Goal: Information Seeking & Learning: Learn about a topic

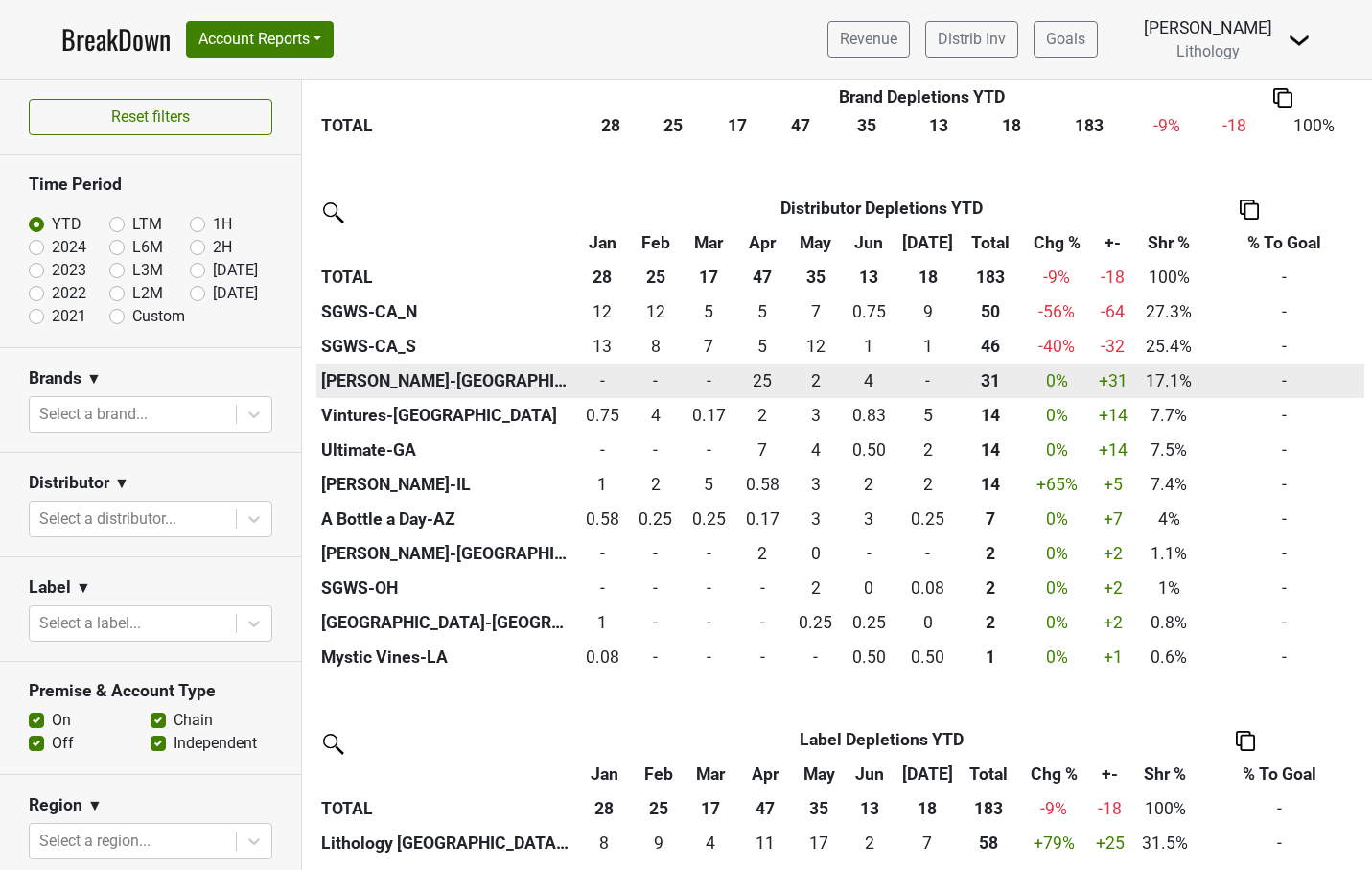
scroll to position [659, 0]
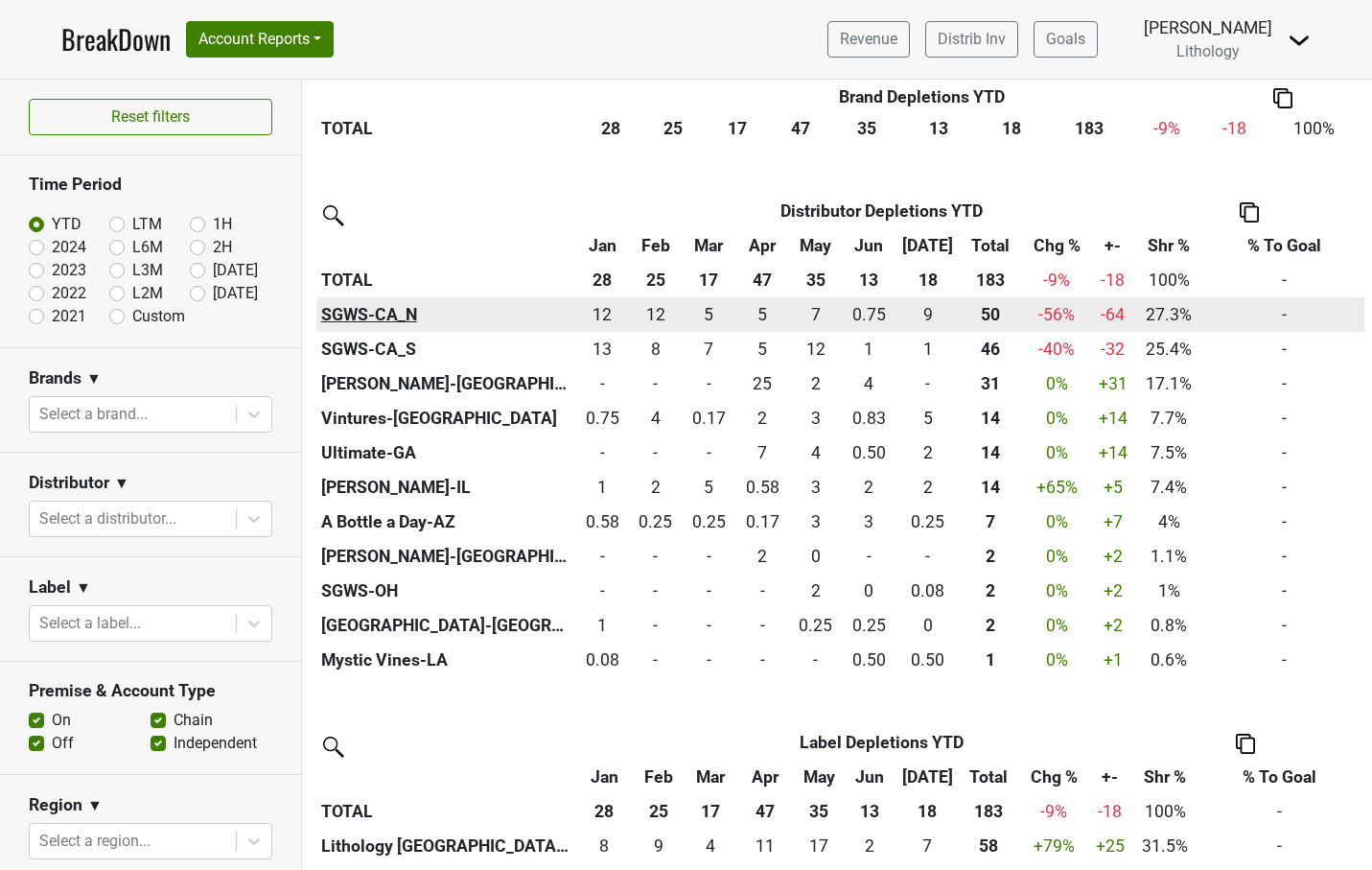
click at [363, 311] on th "SGWS-CA_N" at bounding box center [446, 314] width 259 height 34
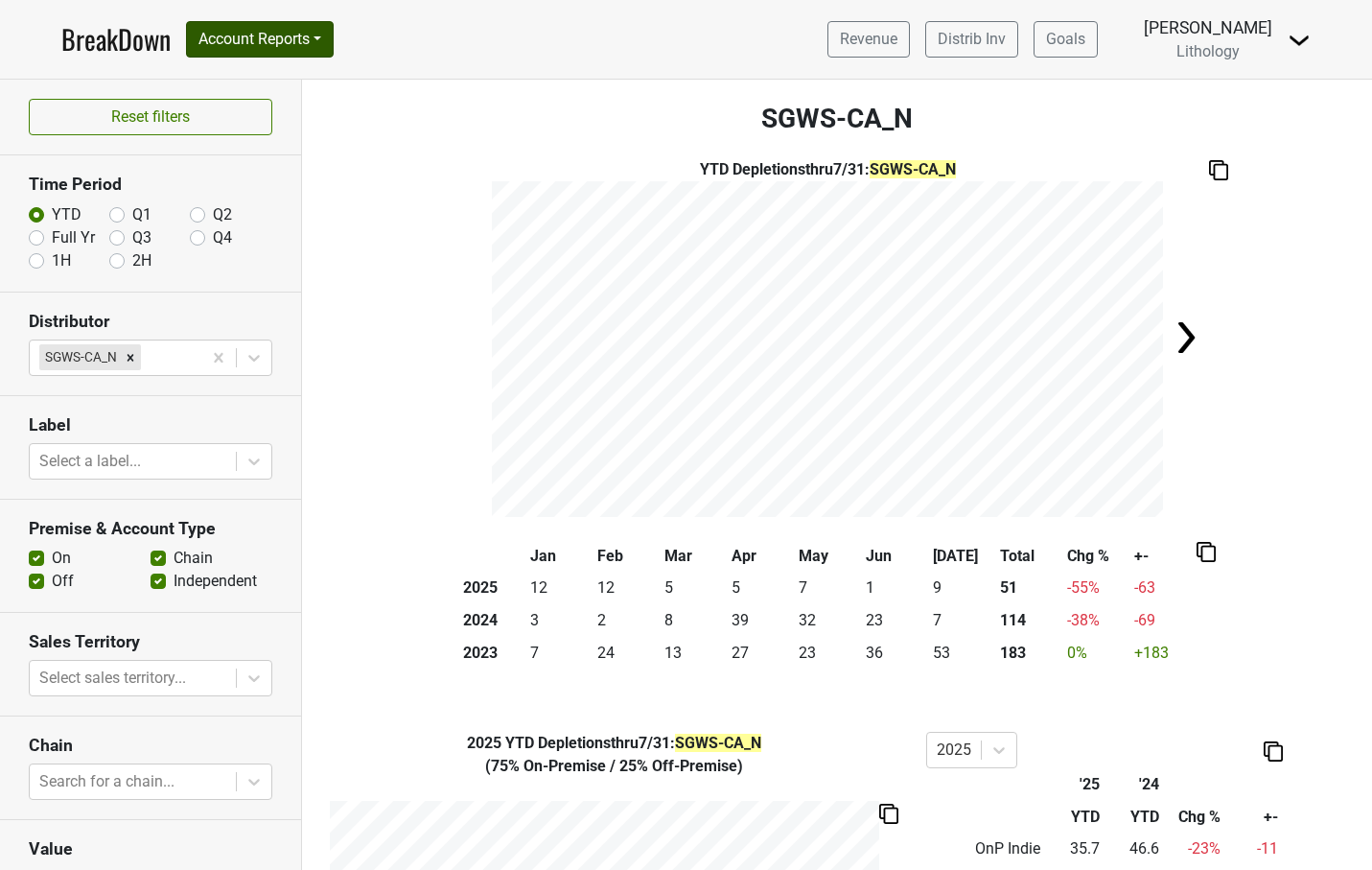
click at [290, 42] on button "Account Reports" at bounding box center [260, 39] width 148 height 36
click at [282, 80] on link "SuperRanker" at bounding box center [272, 82] width 170 height 30
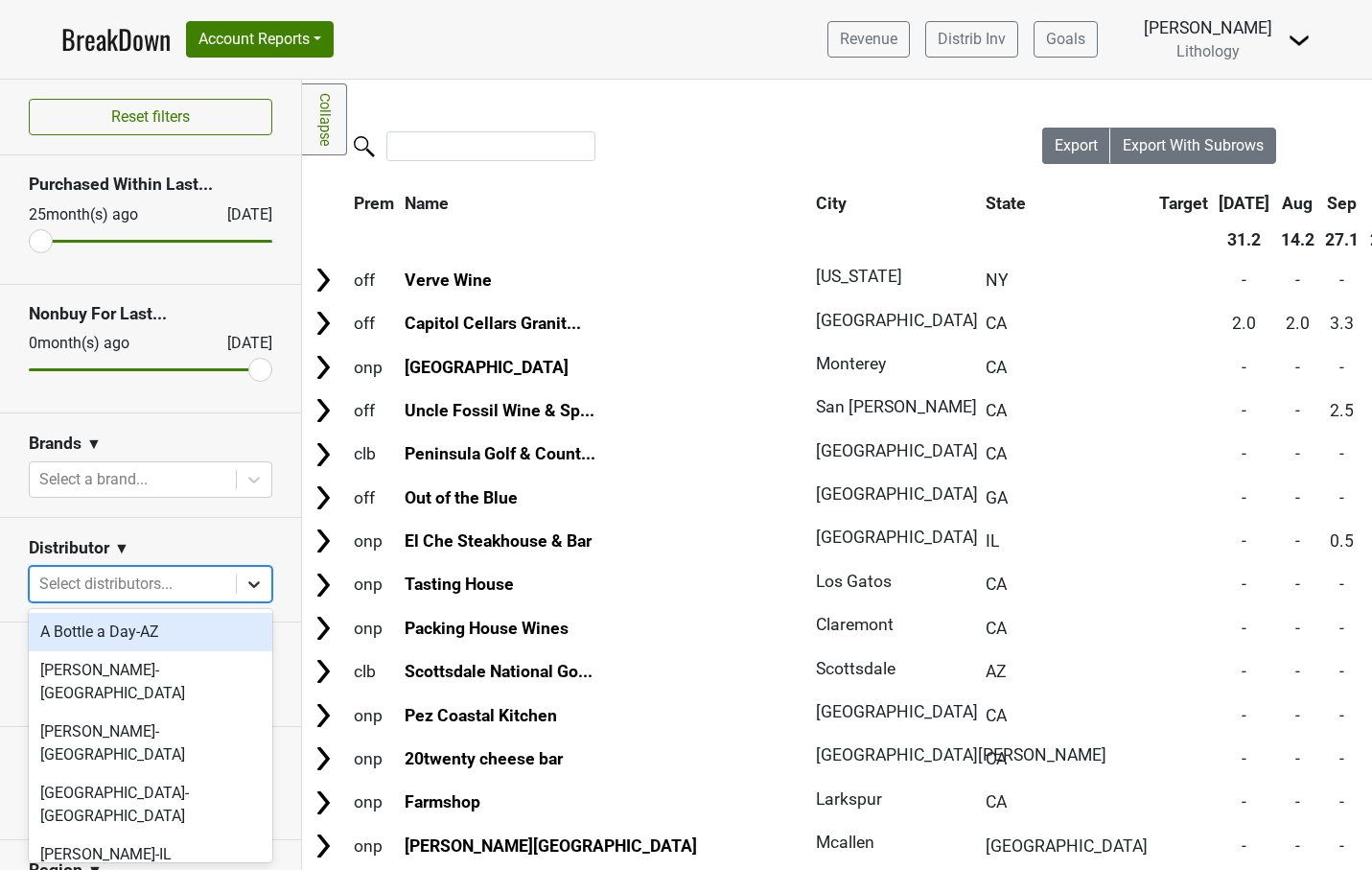
click at [251, 586] on icon at bounding box center [254, 585] width 20 height 20
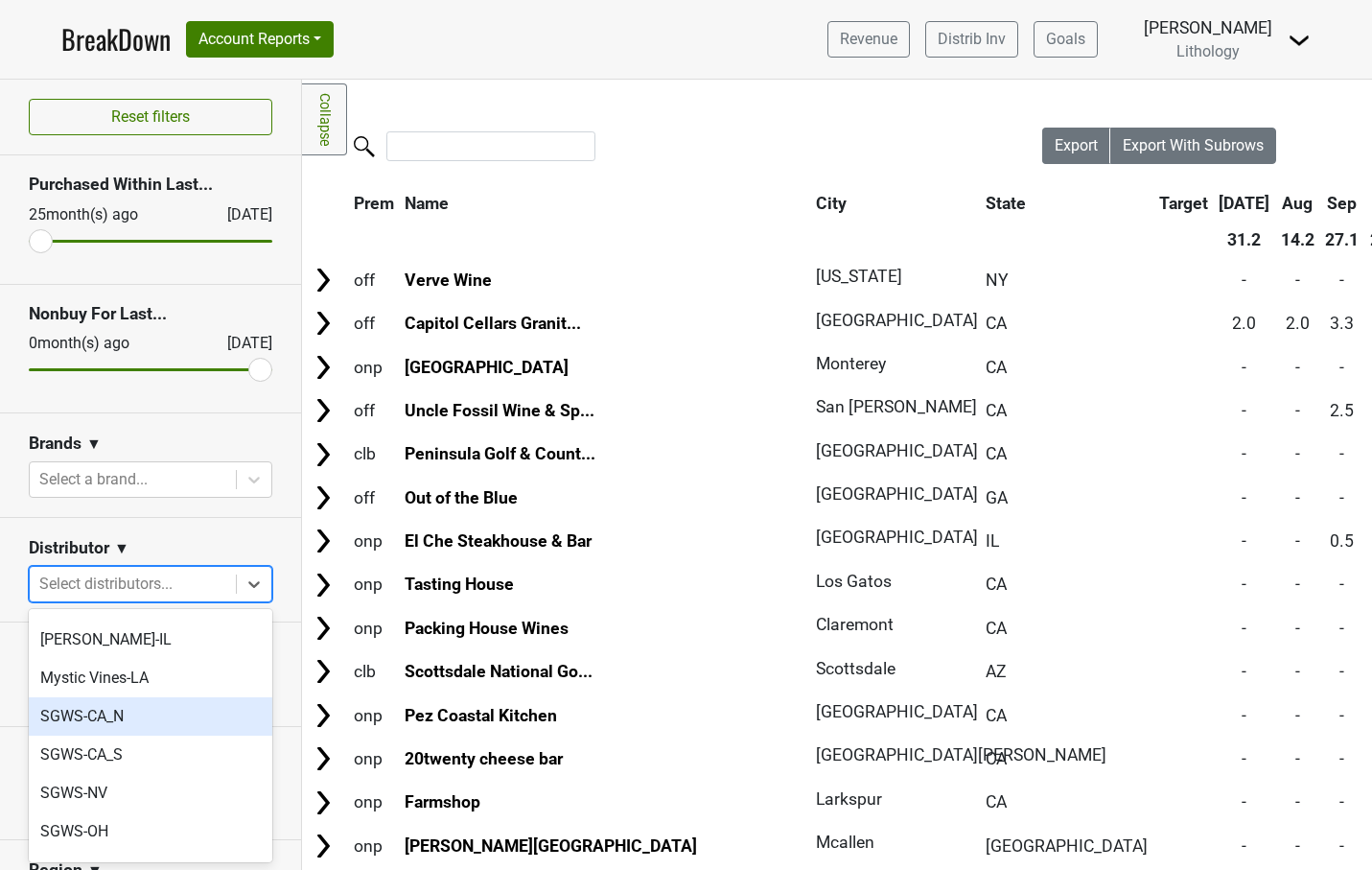
scroll to position [215, 0]
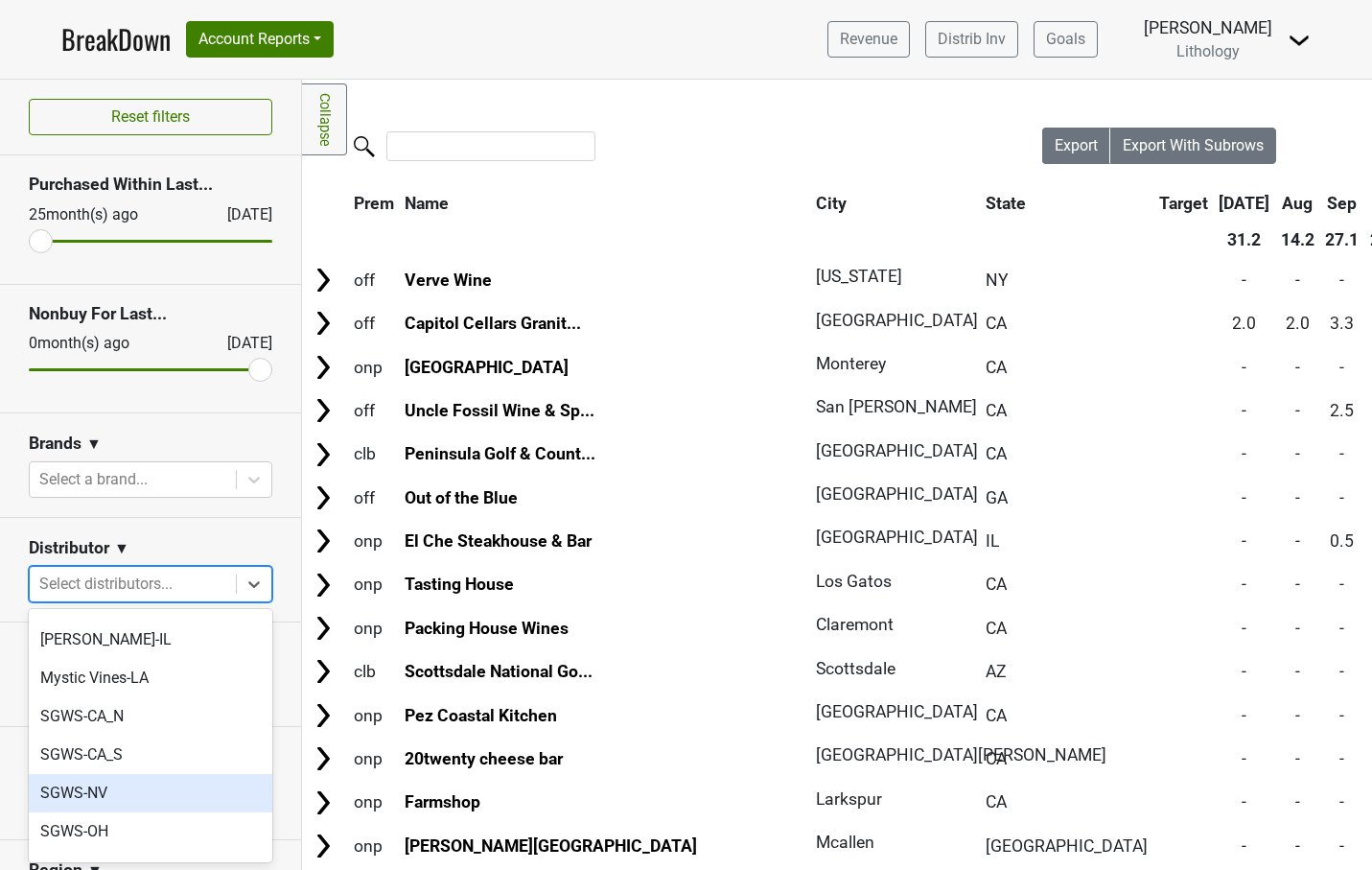
click at [122, 774] on div "SGWS-NV" at bounding box center [150, 793] width 243 height 38
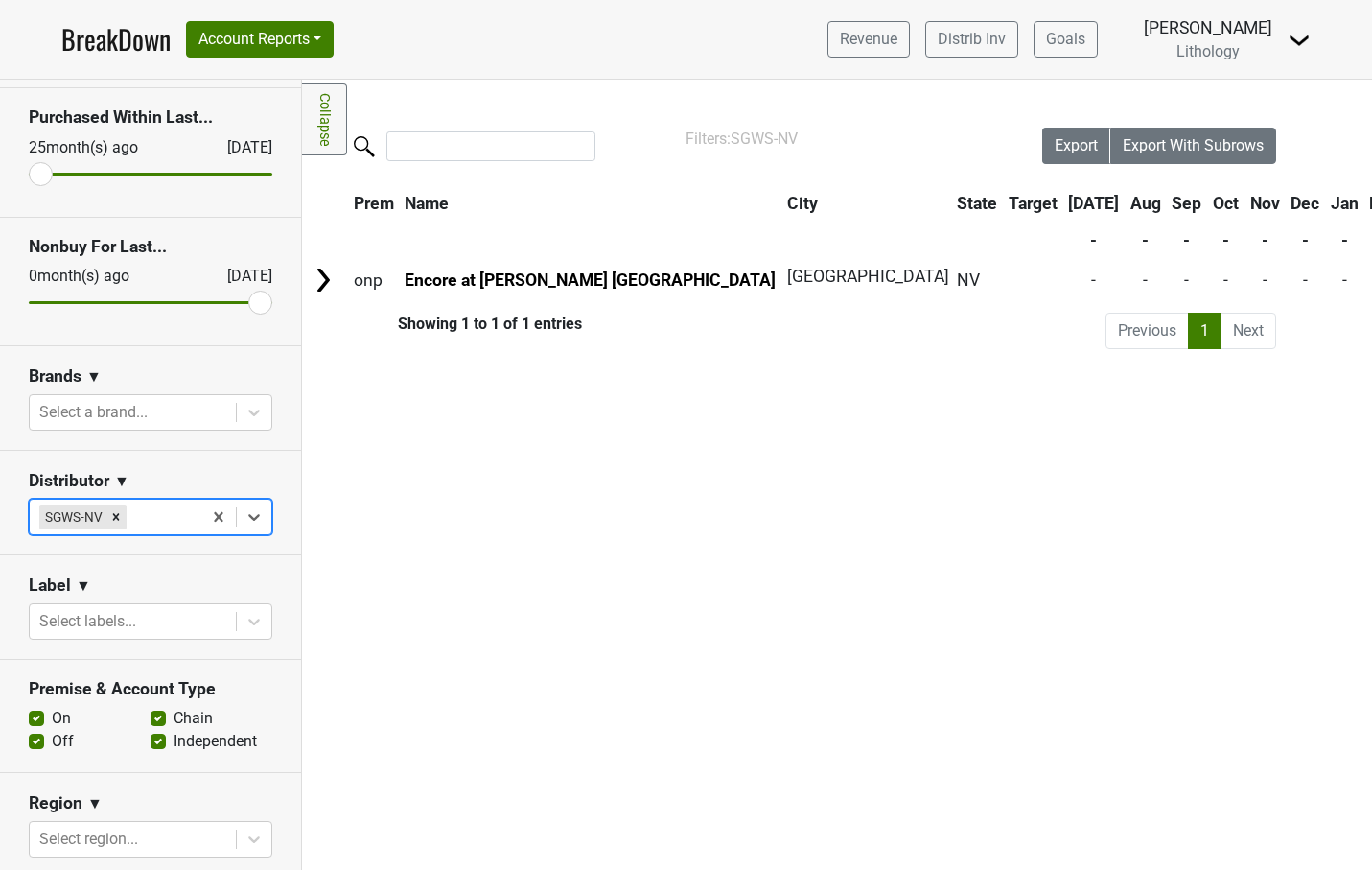
scroll to position [69, 0]
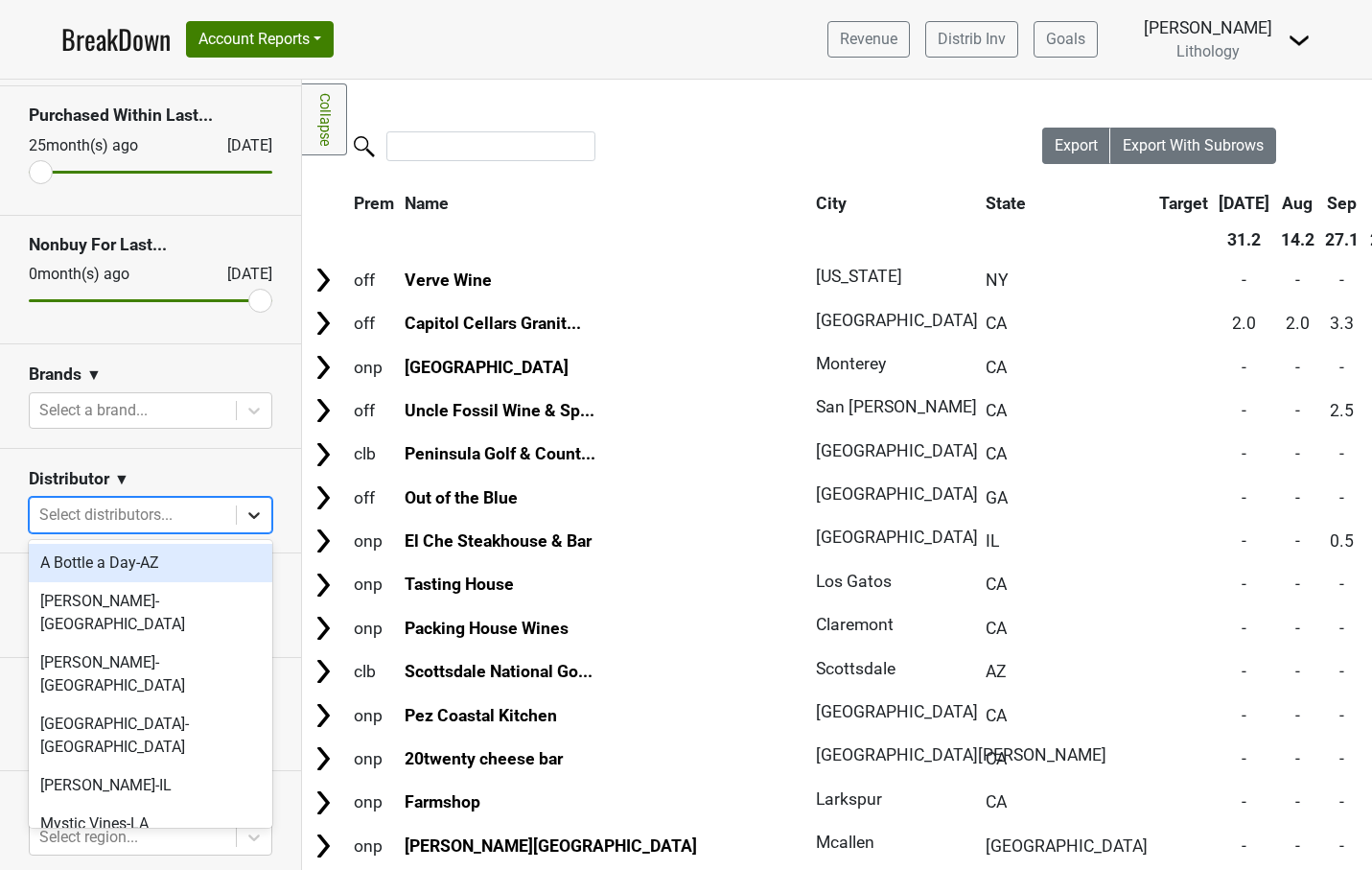
click at [254, 518] on icon at bounding box center [254, 515] width 20 height 20
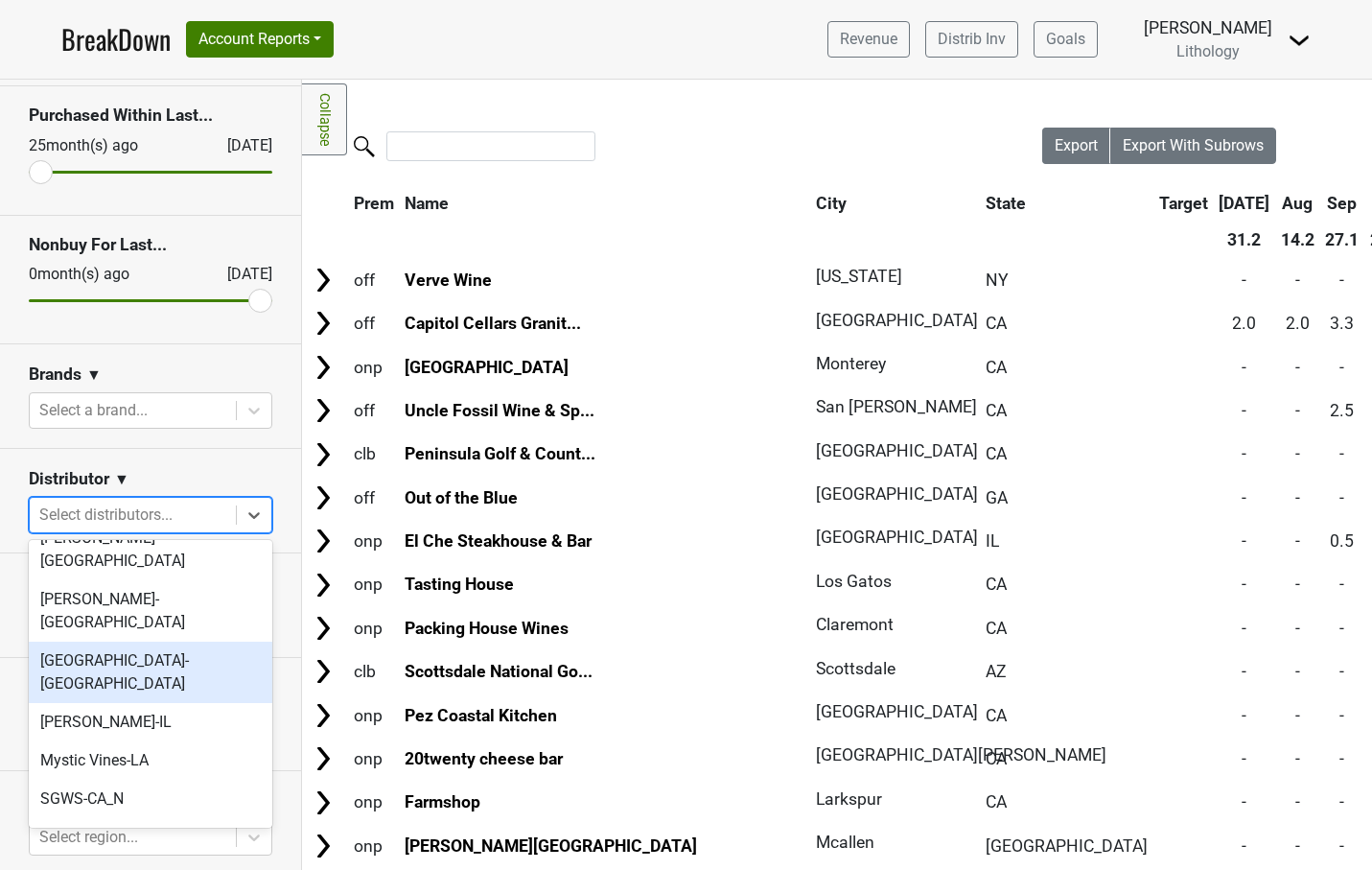
scroll to position [67, 0]
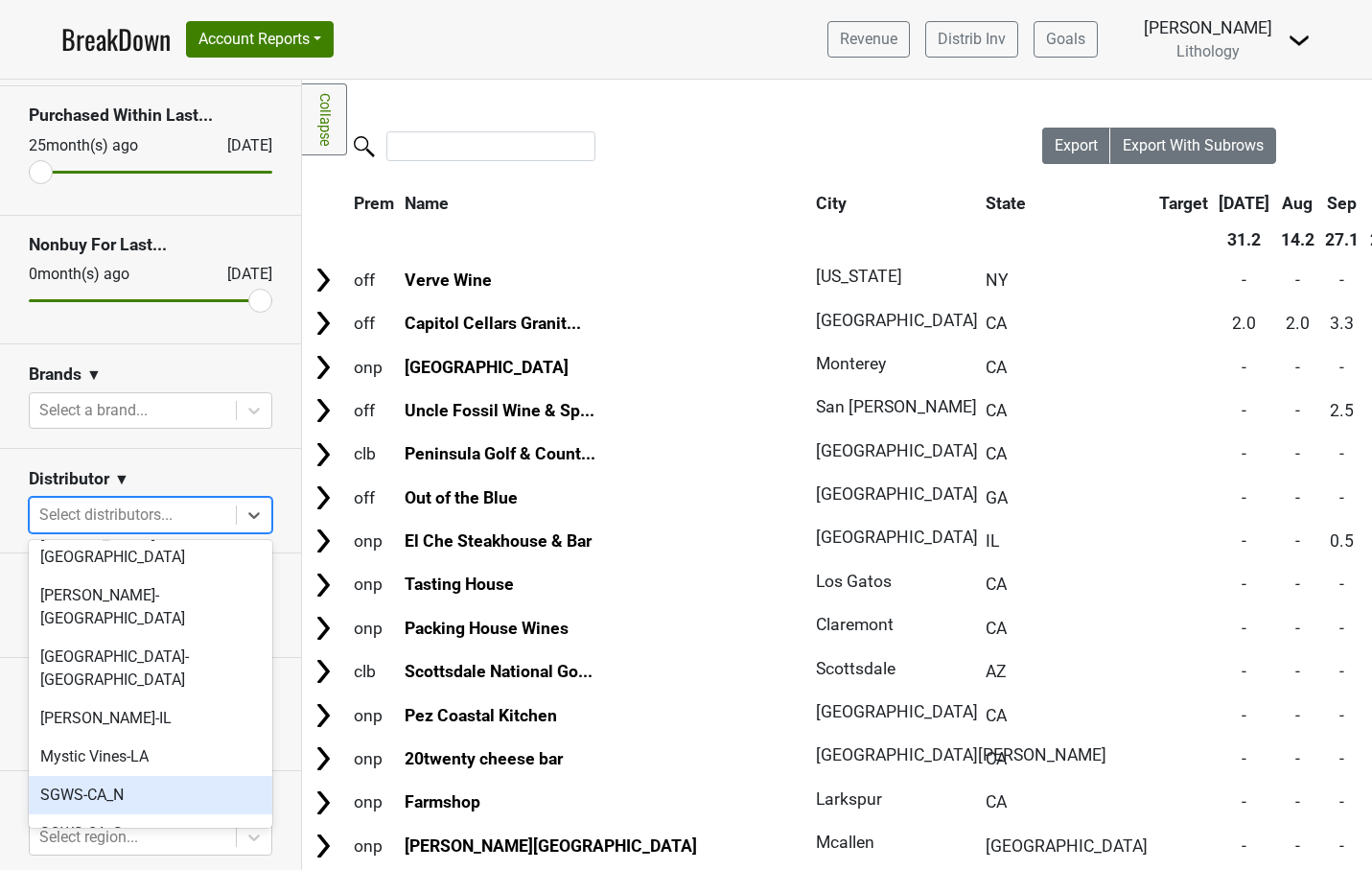
click at [122, 776] on div "SGWS-CA_N" at bounding box center [150, 794] width 243 height 38
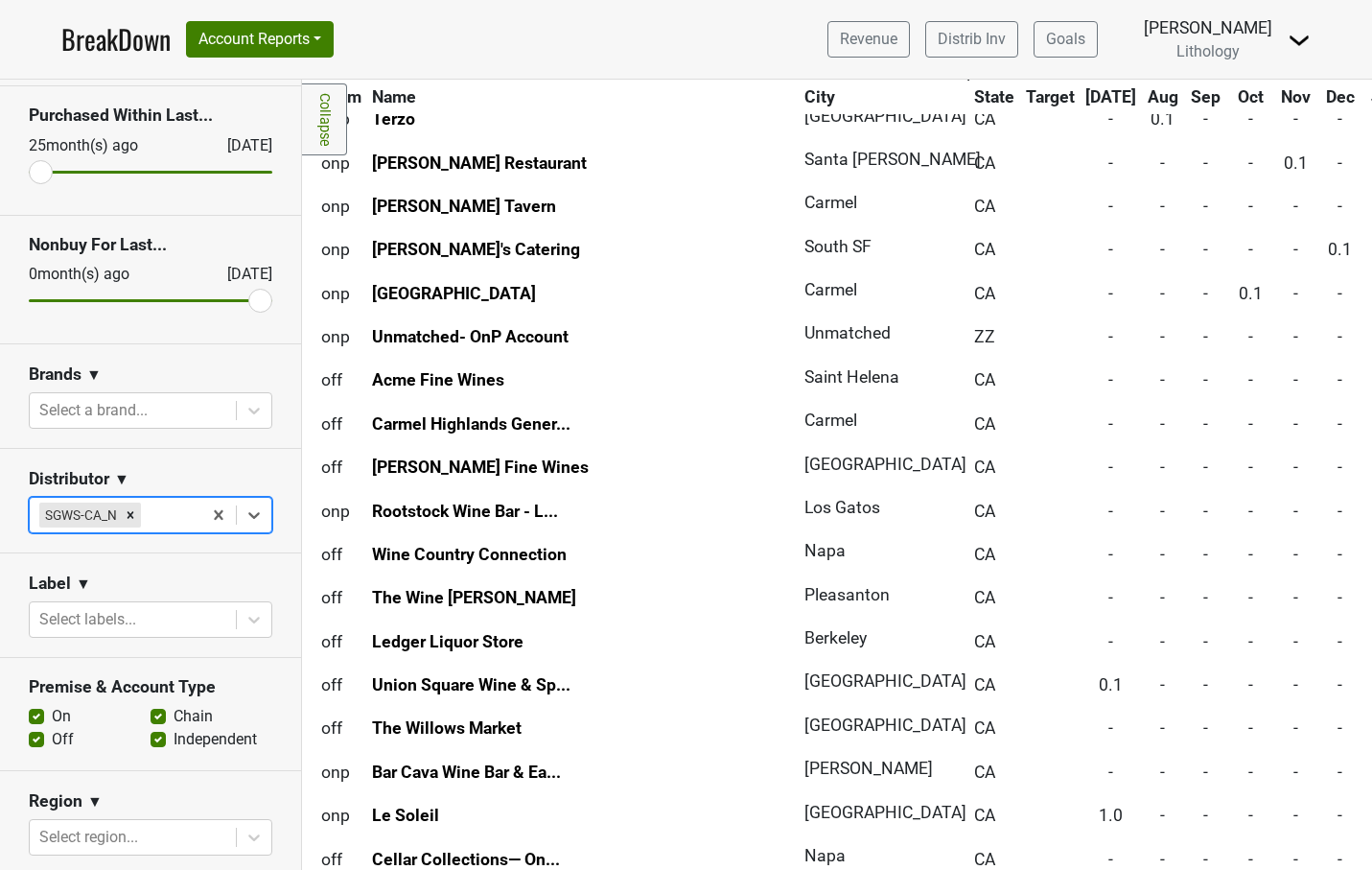
scroll to position [2989, 0]
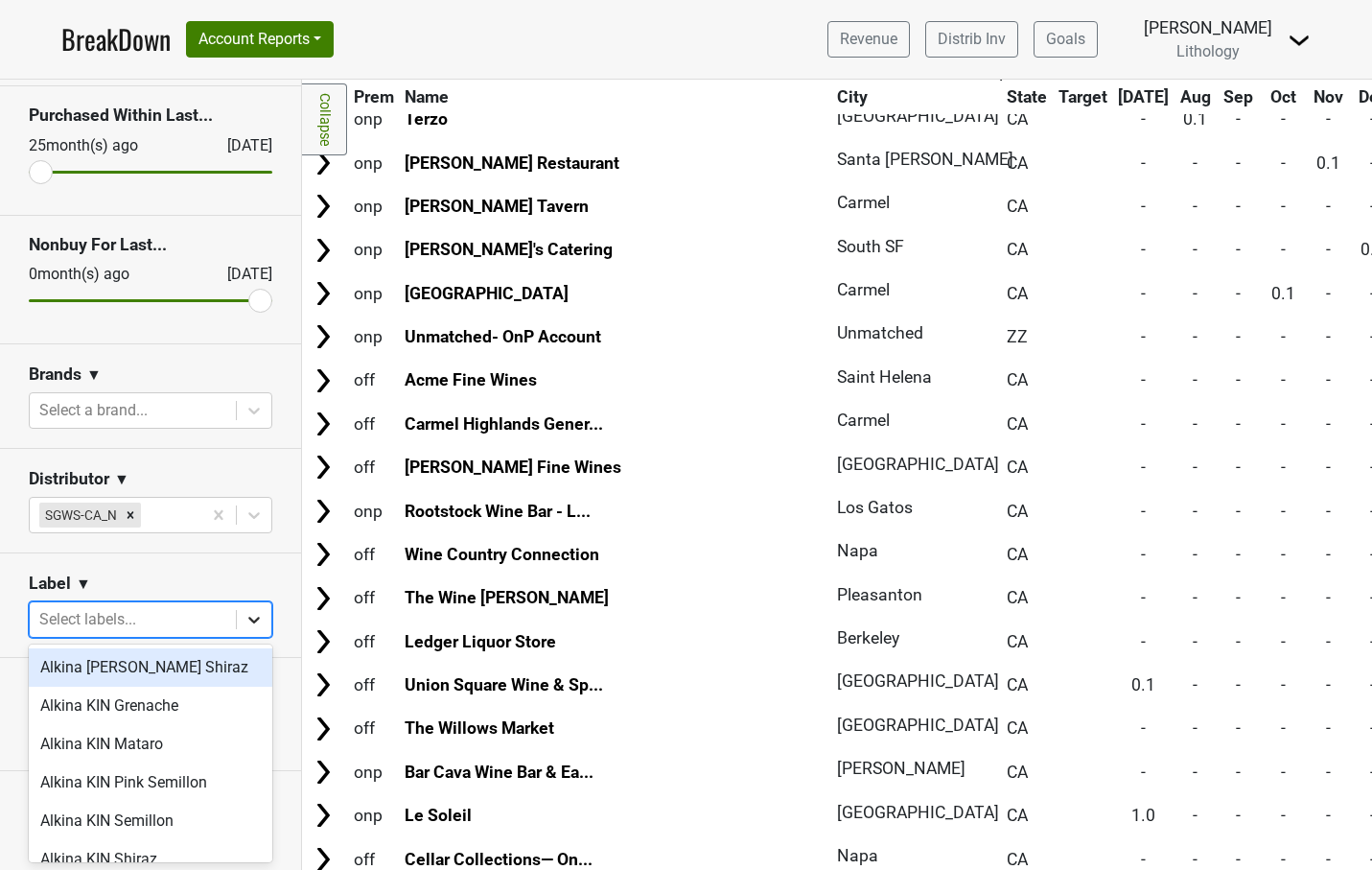
click at [256, 620] on icon at bounding box center [254, 620] width 12 height 7
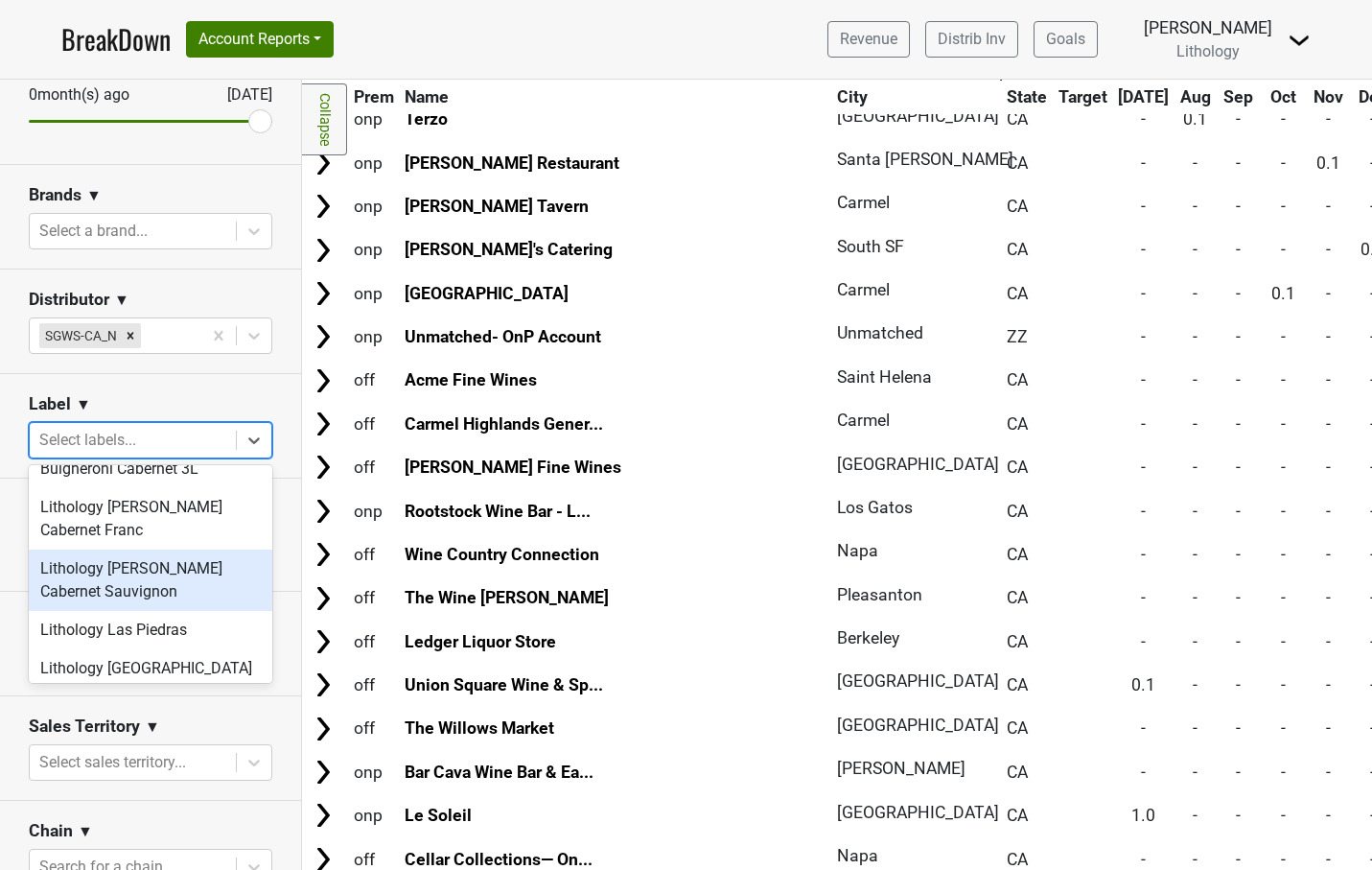
scroll to position [490, 0]
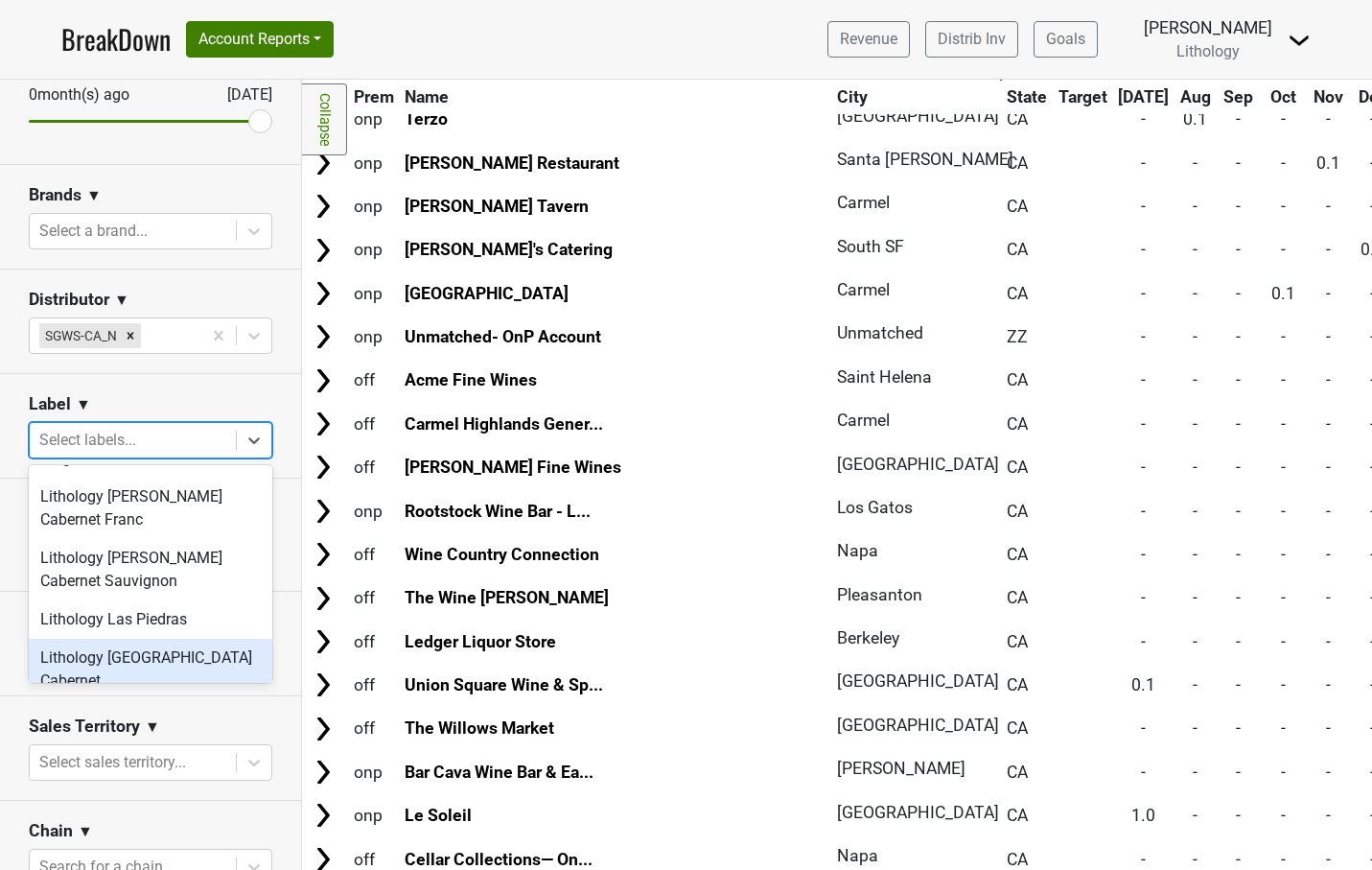
click at [172, 659] on div "Lithology Napa Valley Cabernet" at bounding box center [150, 669] width 243 height 62
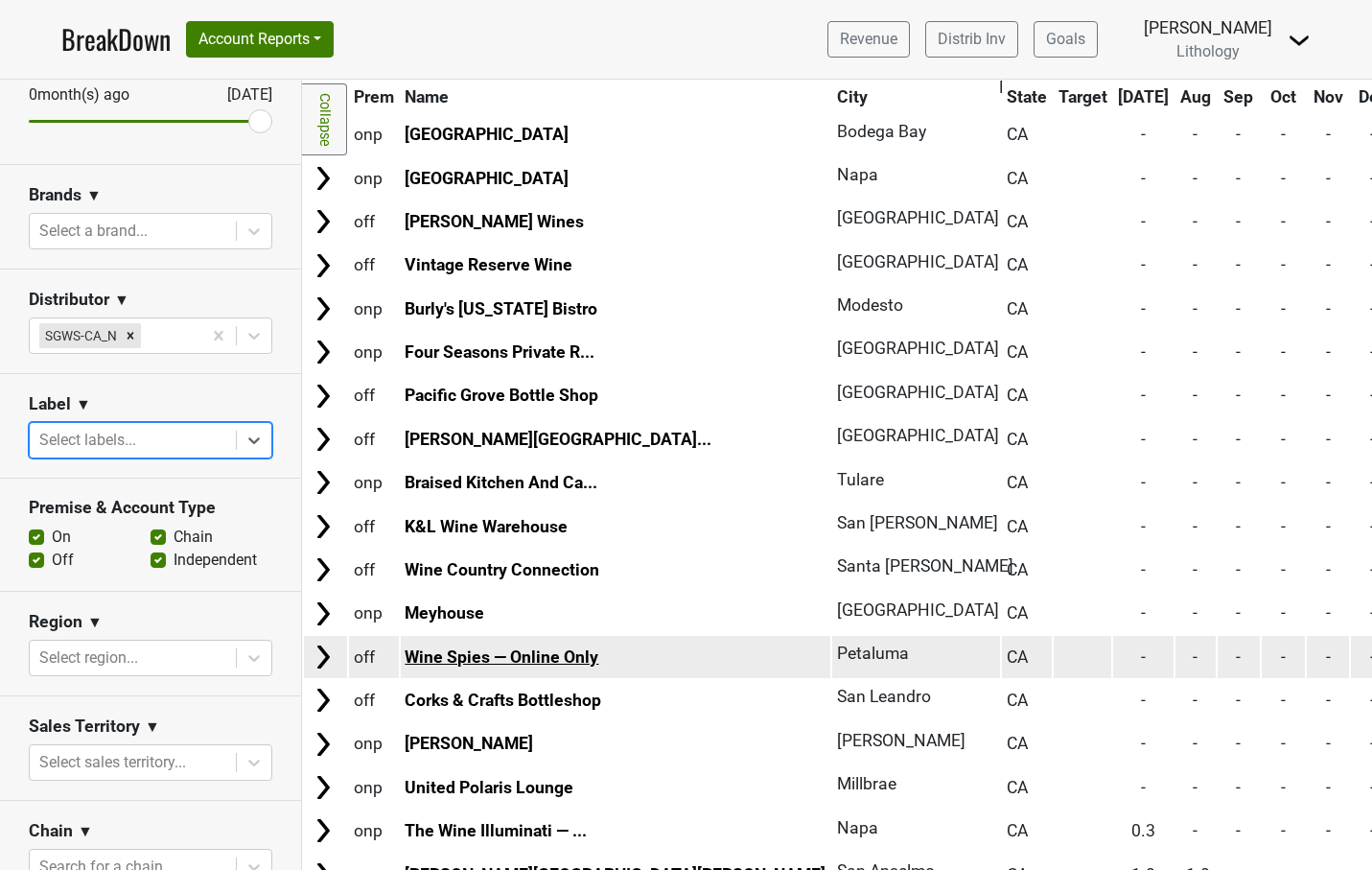
scroll to position [4366, 0]
click at [454, 647] on link "Wine Spies — Online Only" at bounding box center [501, 657] width 193 height 20
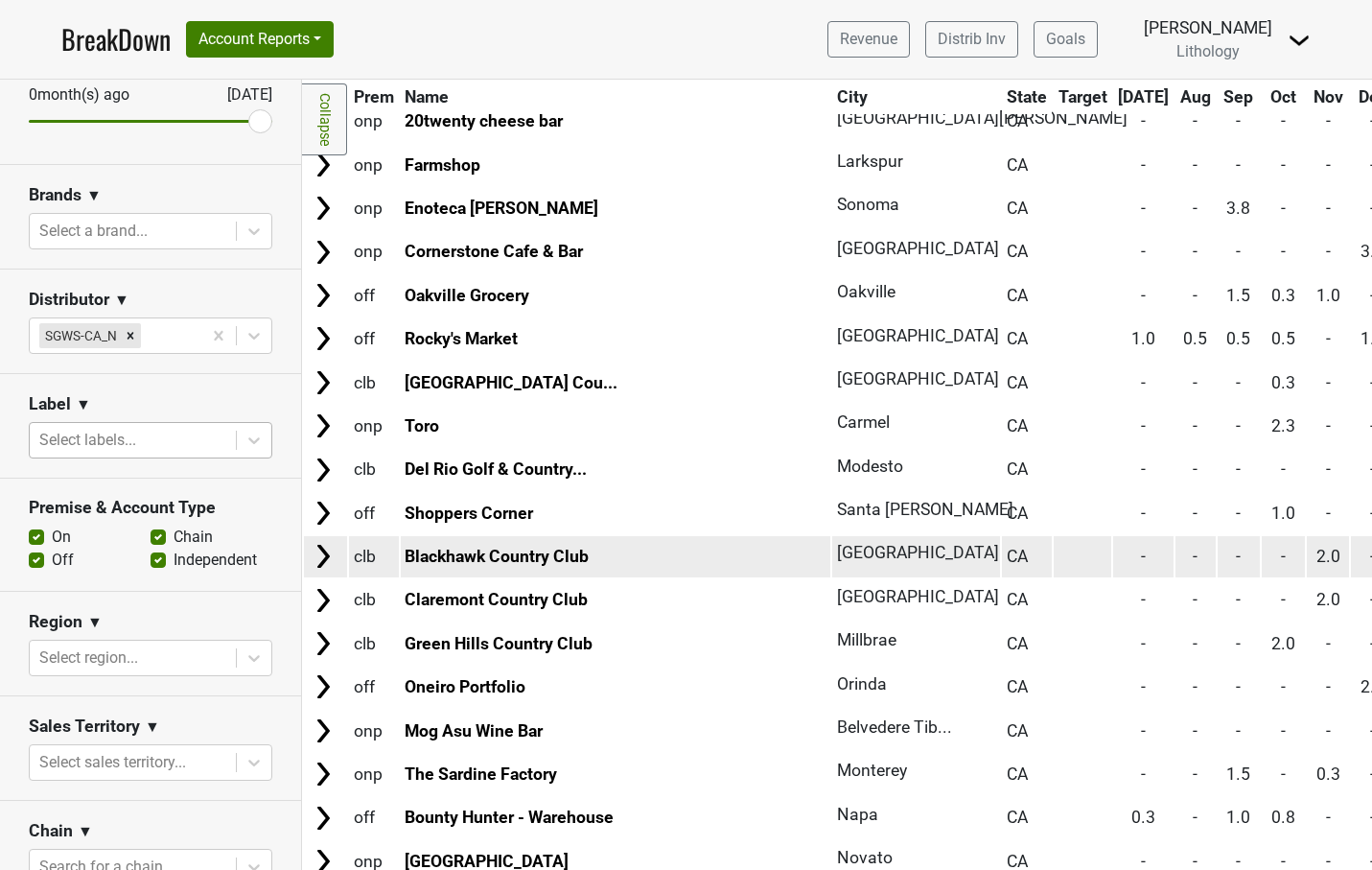
scroll to position [333, 0]
click at [506, 546] on link "Blackhawk Country Club" at bounding box center [497, 556] width 184 height 20
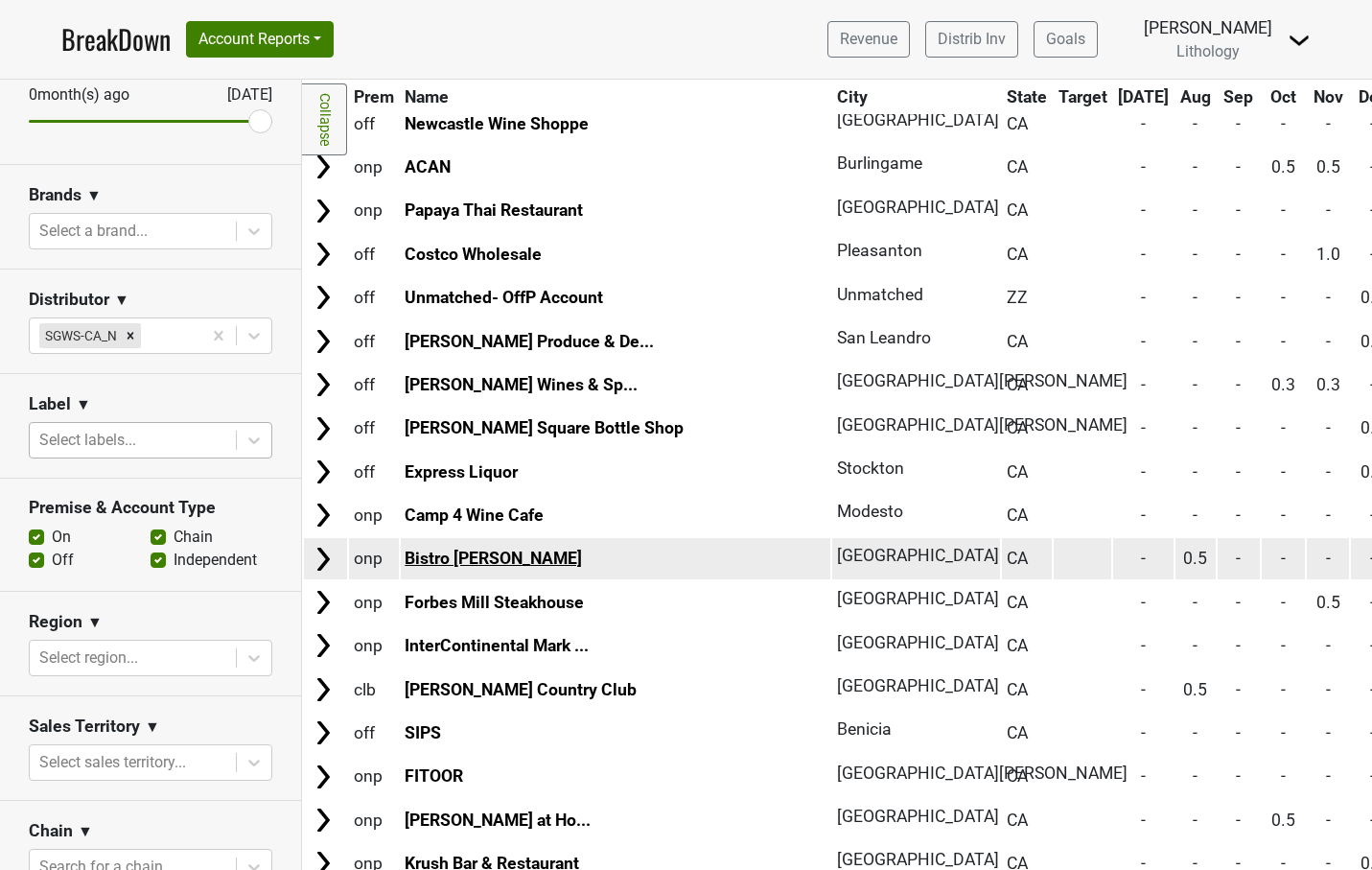
scroll to position [1783, 0]
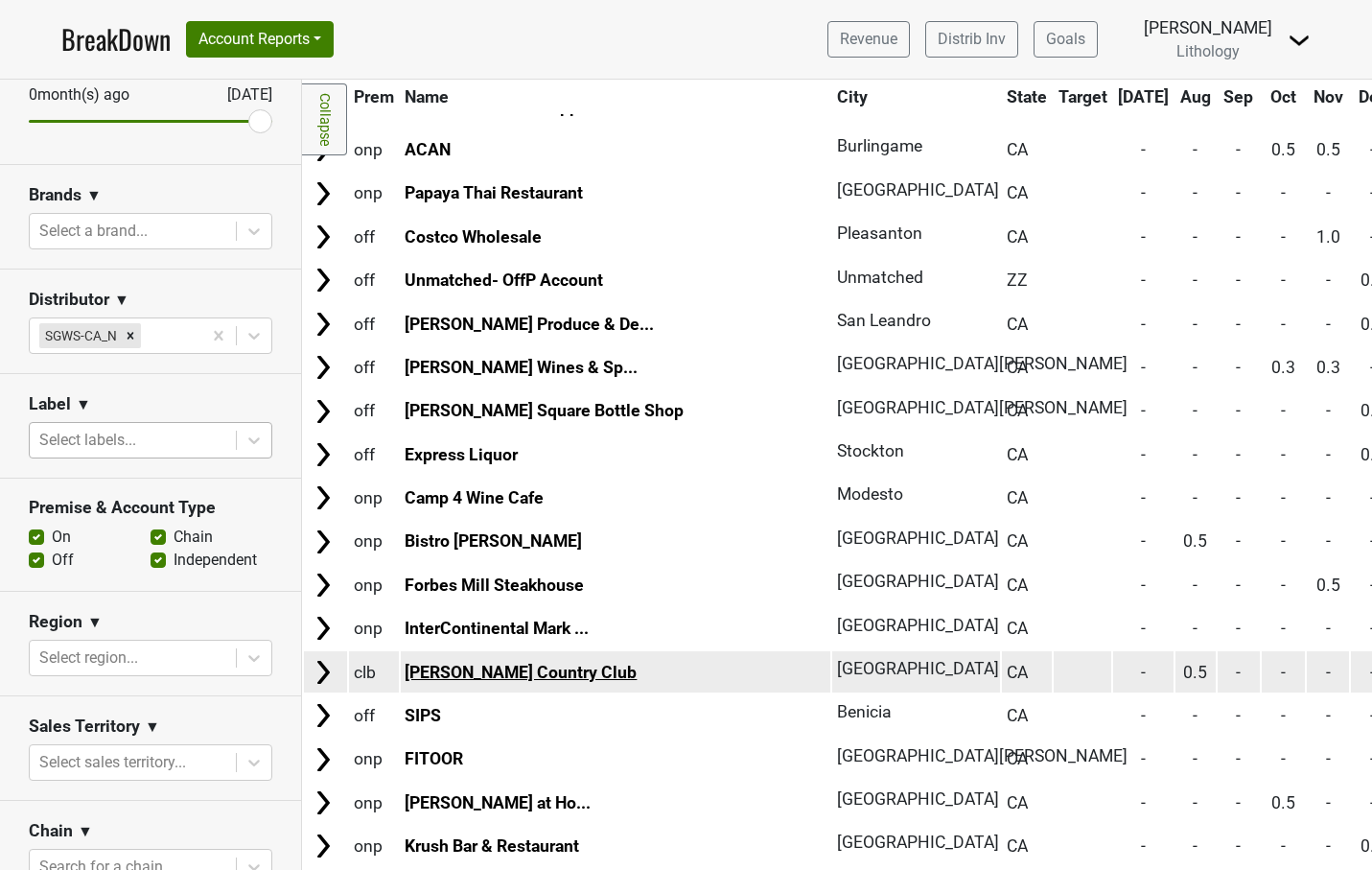
click at [498, 663] on link "Serrano Country Club" at bounding box center [521, 673] width 232 height 20
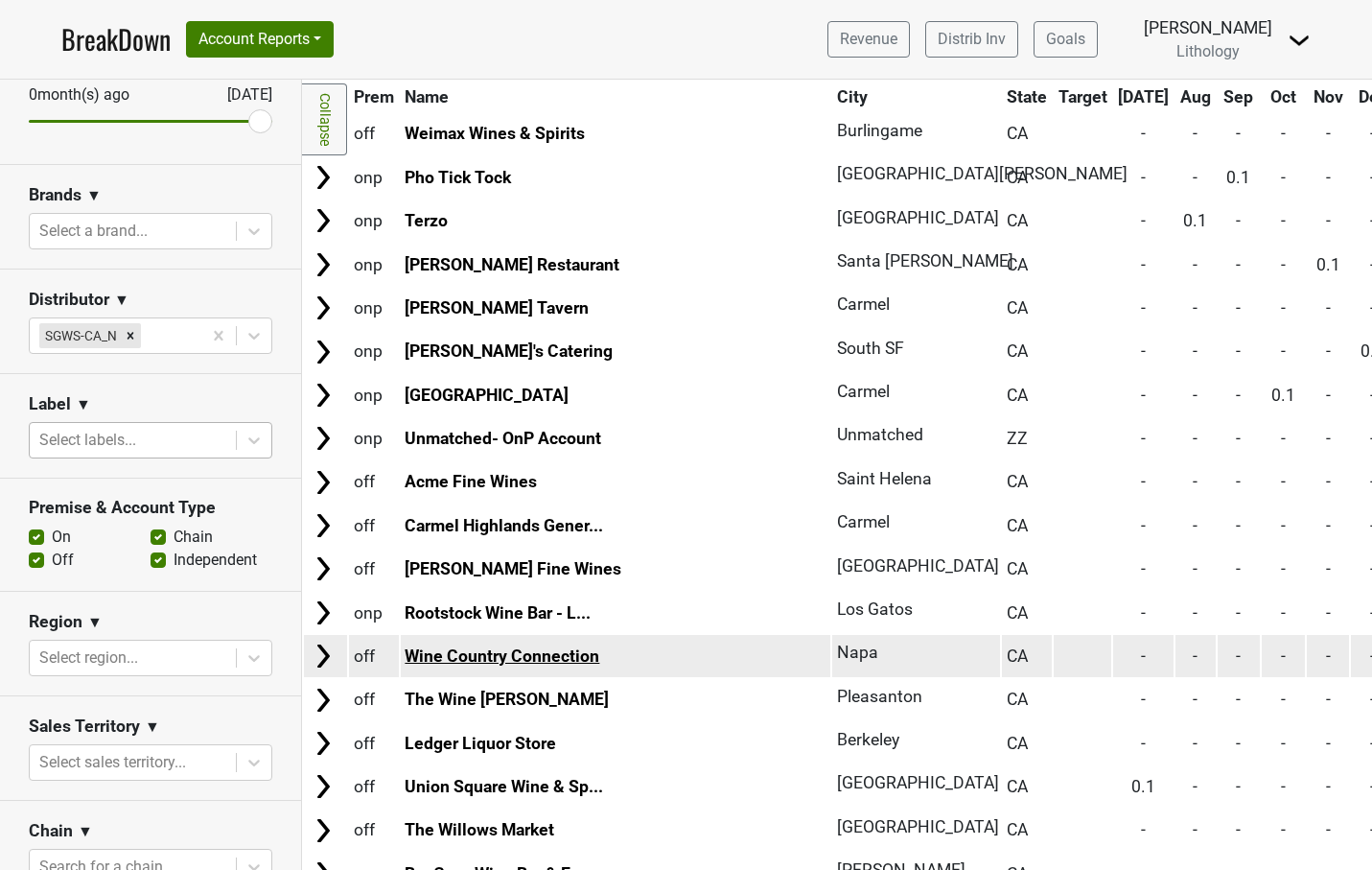
scroll to position [2885, 0]
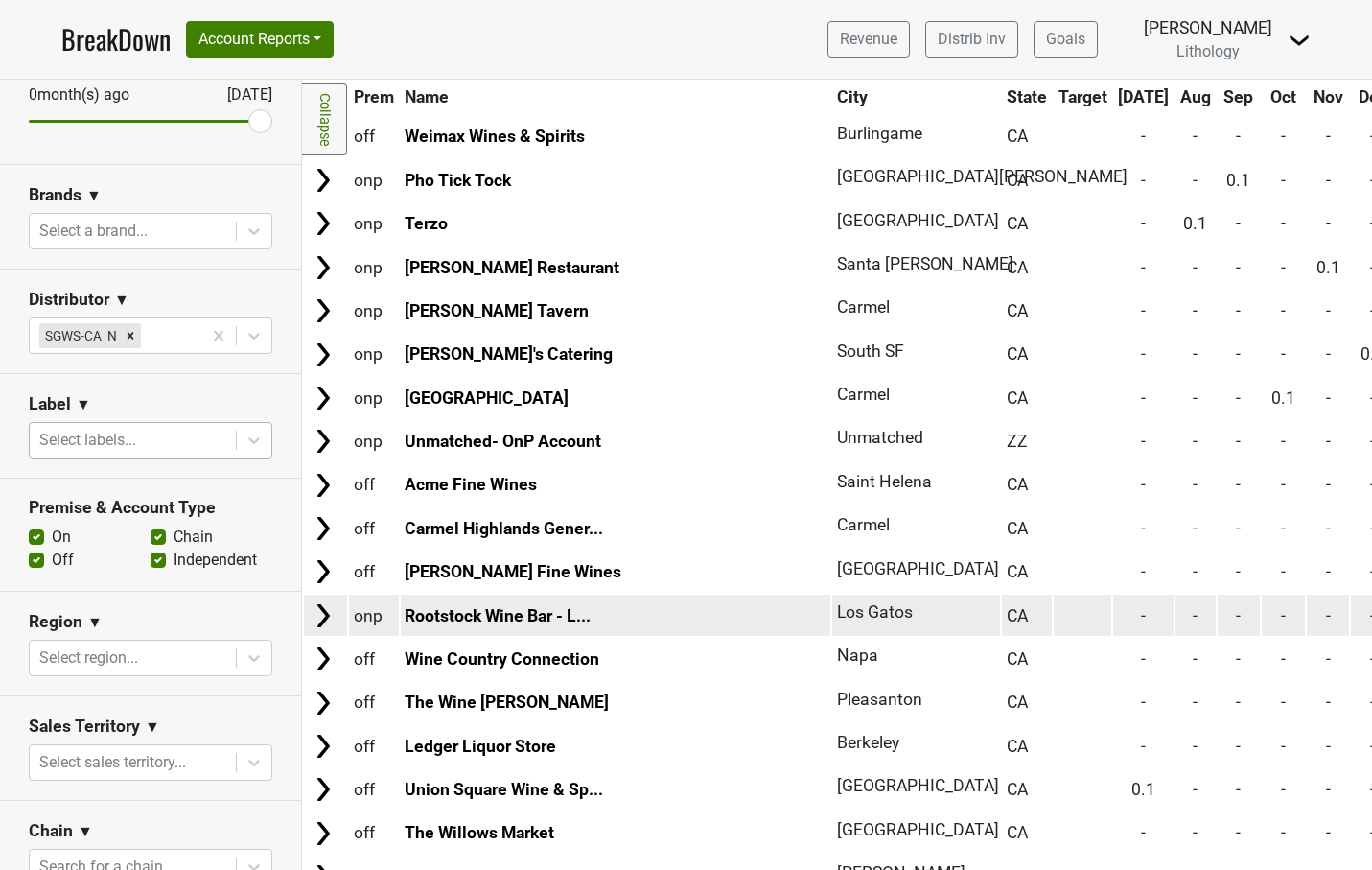
click at [451, 606] on link "Rootstock Wine Bar - L..." at bounding box center [498, 616] width 186 height 20
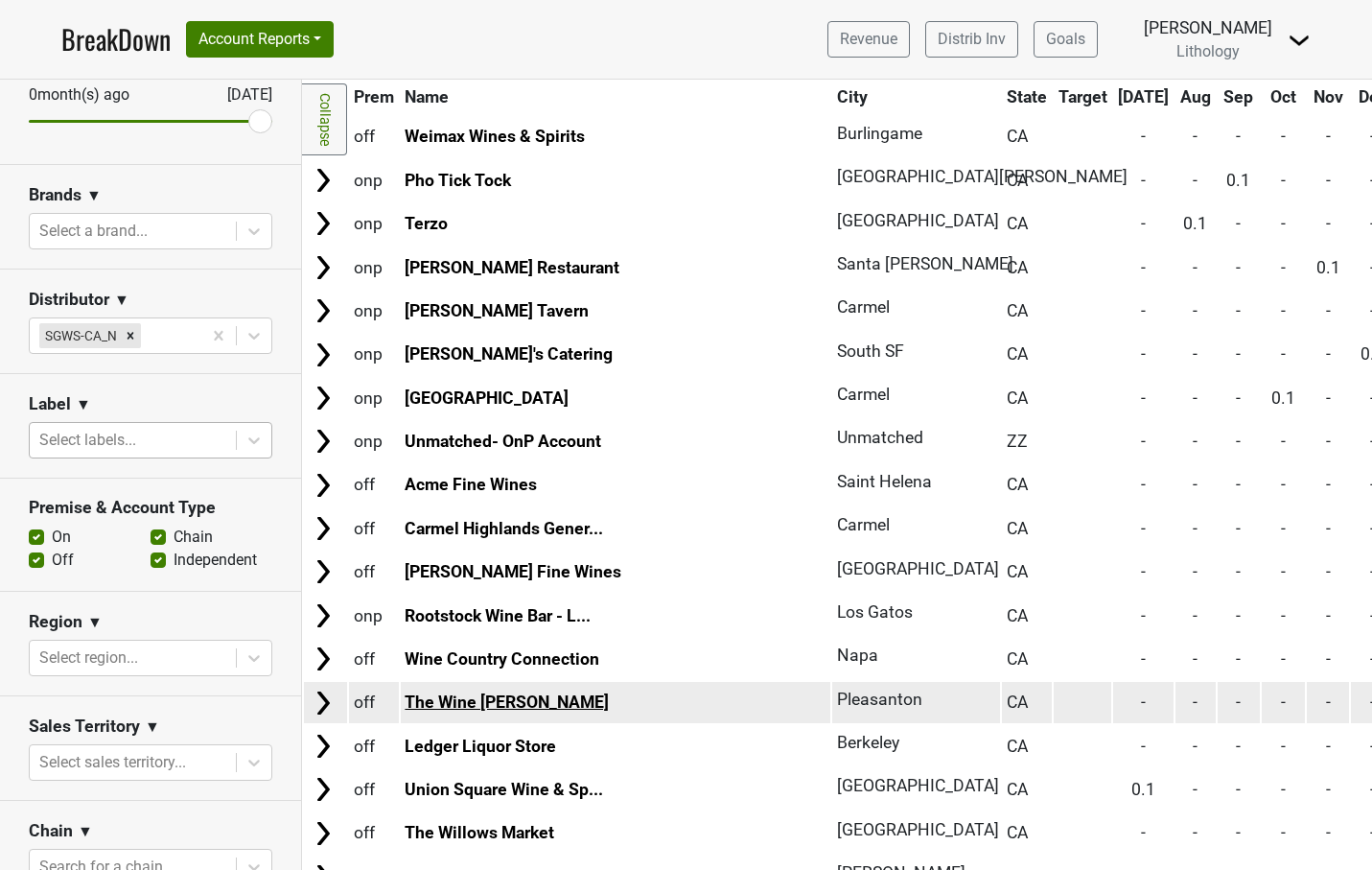
click at [495, 692] on link "The Wine Steward" at bounding box center [507, 702] width 204 height 20
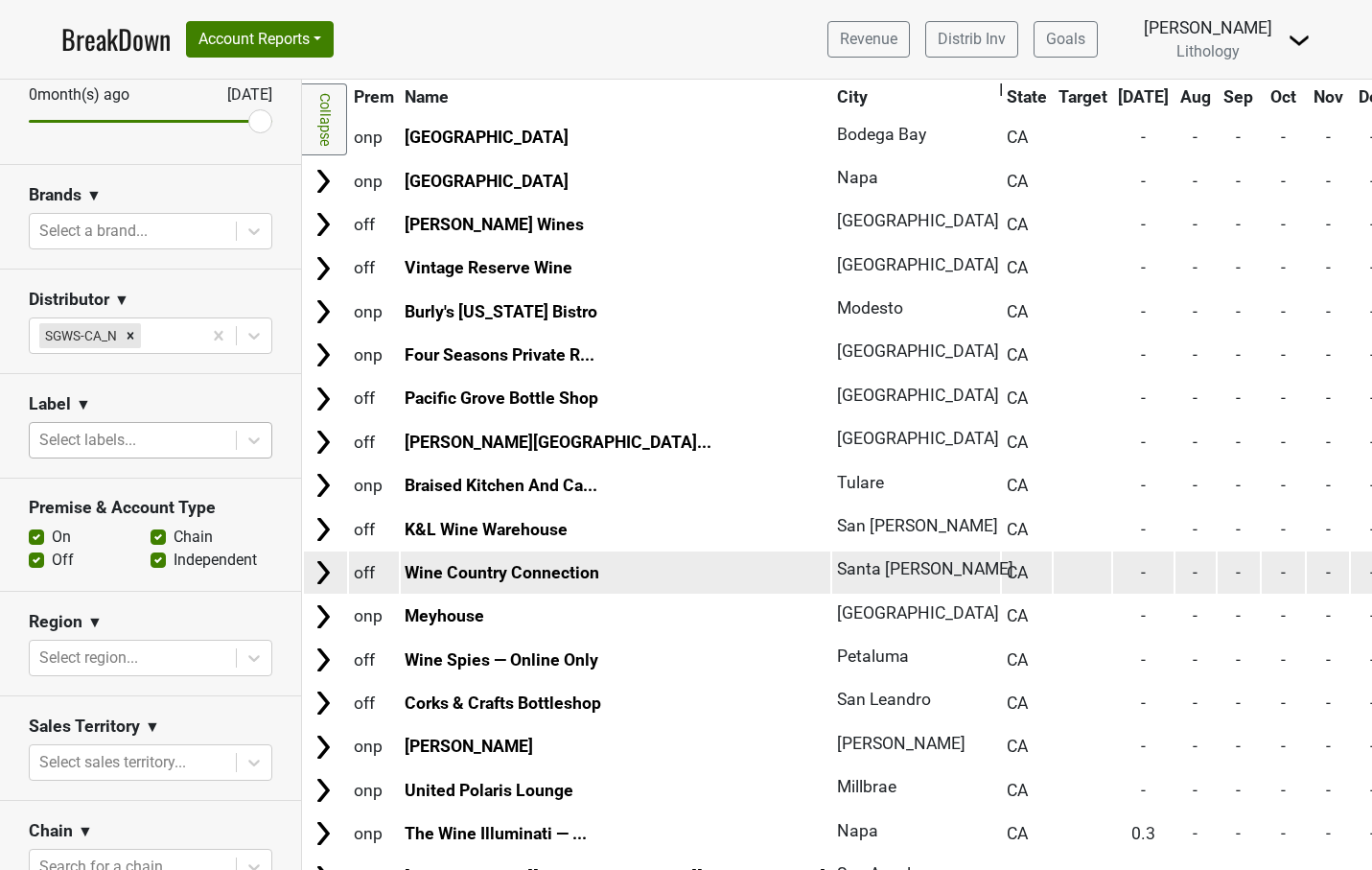
scroll to position [4363, 0]
click at [502, 563] on link "Wine Country Connection" at bounding box center [502, 573] width 194 height 20
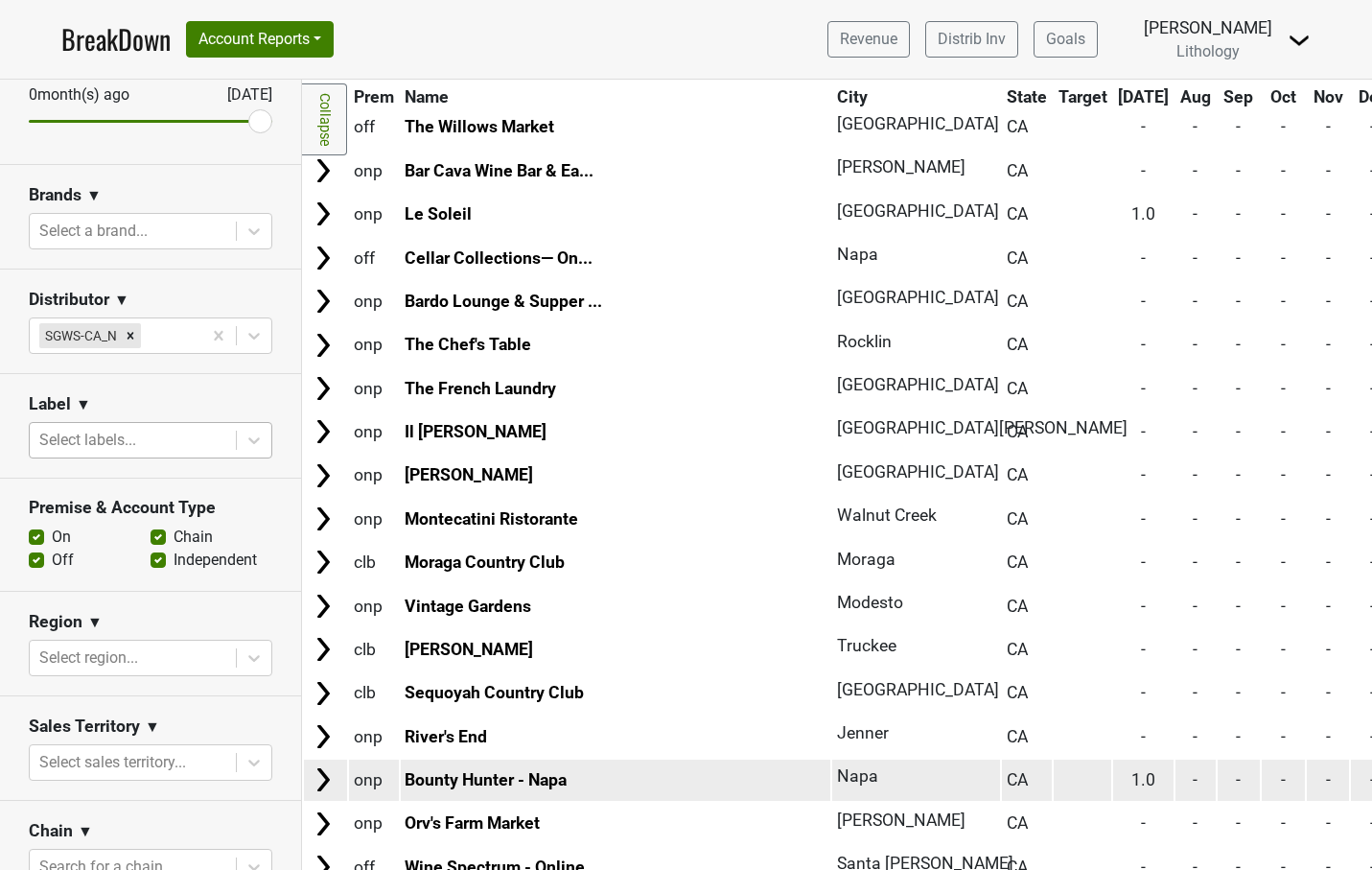
scroll to position [3590, 0]
click at [462, 770] on link "Bounty Hunter - Napa" at bounding box center [485, 780] width 162 height 20
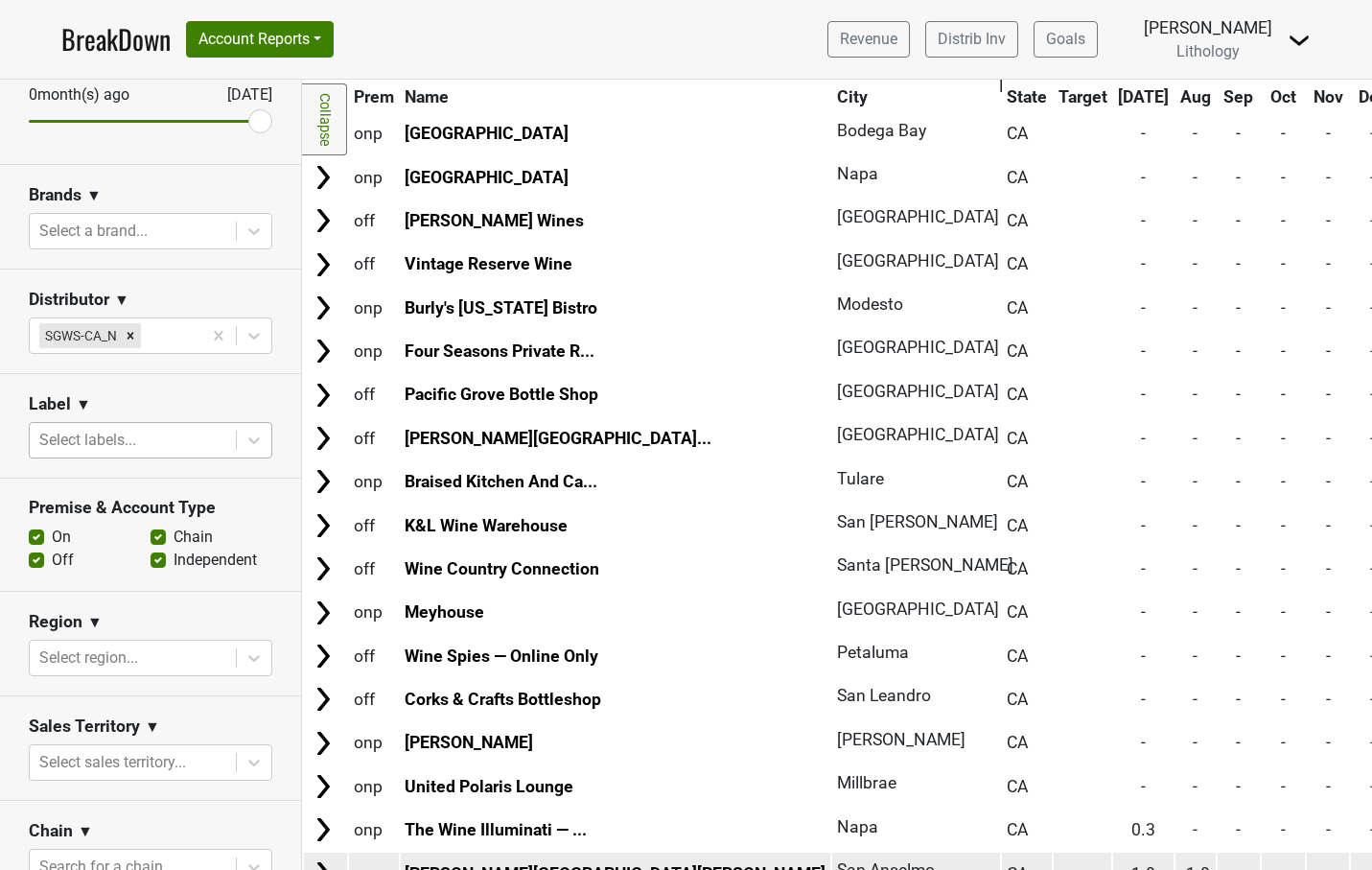
scroll to position [4367, 0]
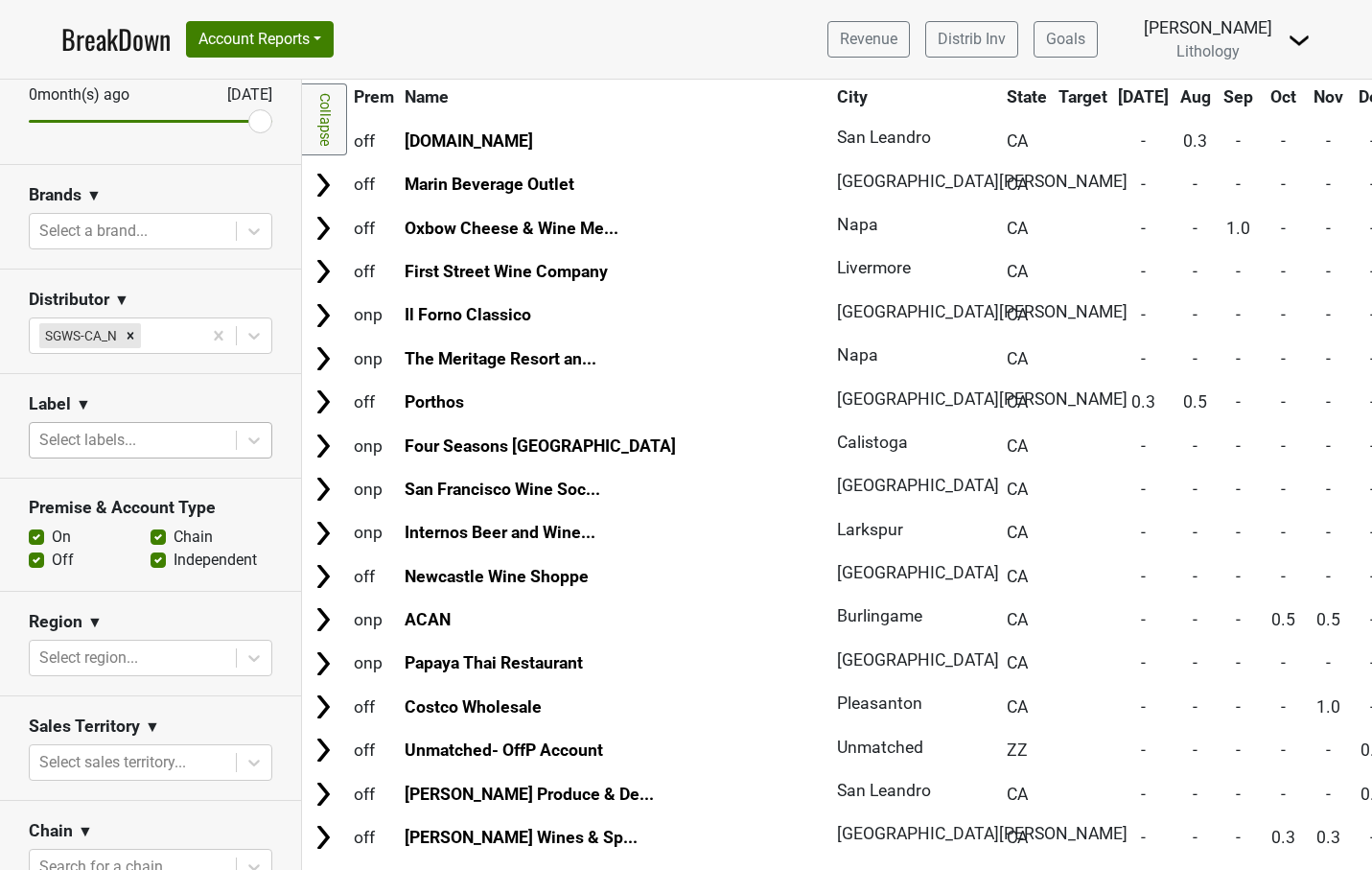
scroll to position [1308, 0]
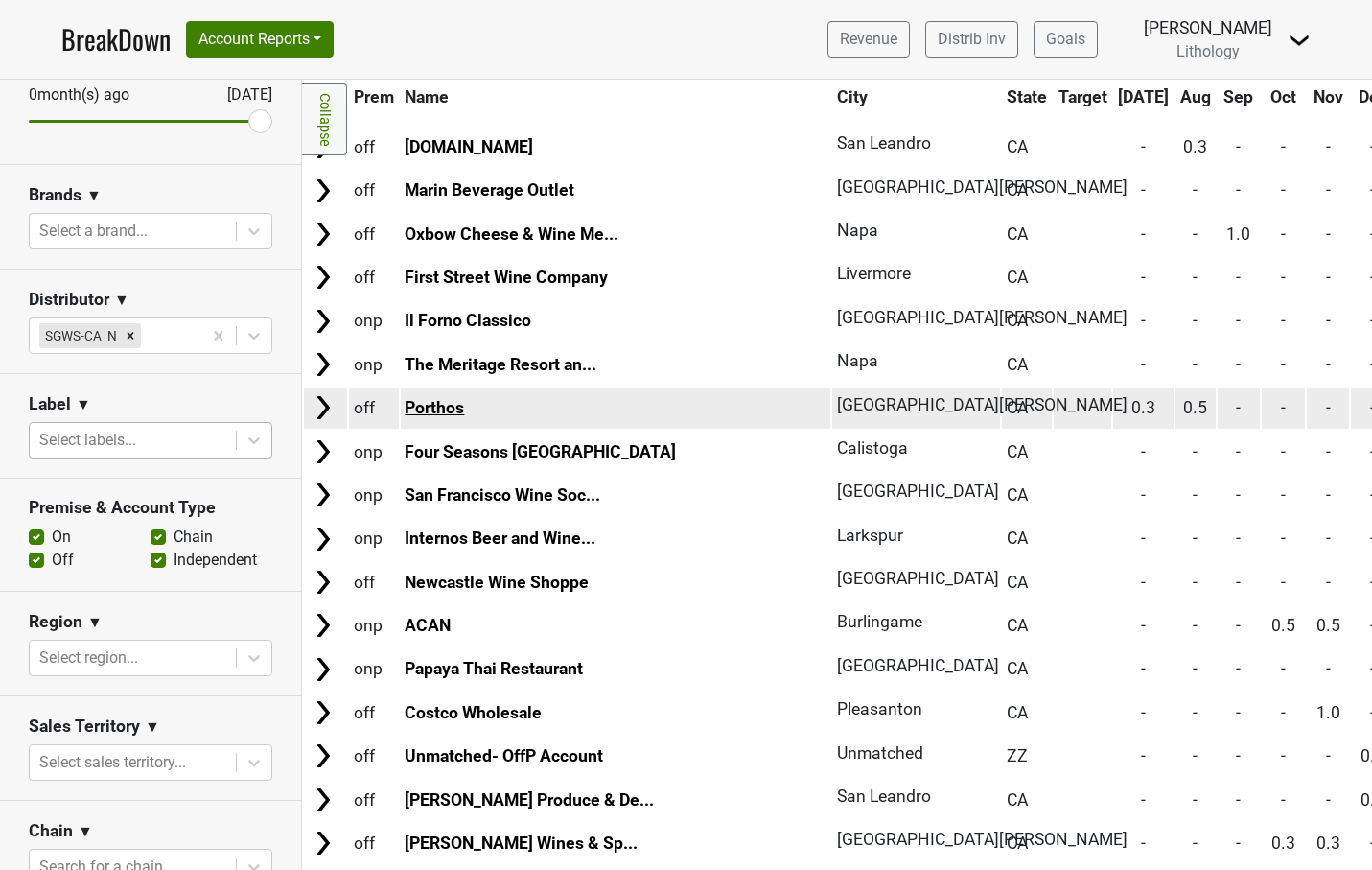
click at [435, 398] on link "Porthos" at bounding box center [434, 408] width 60 height 20
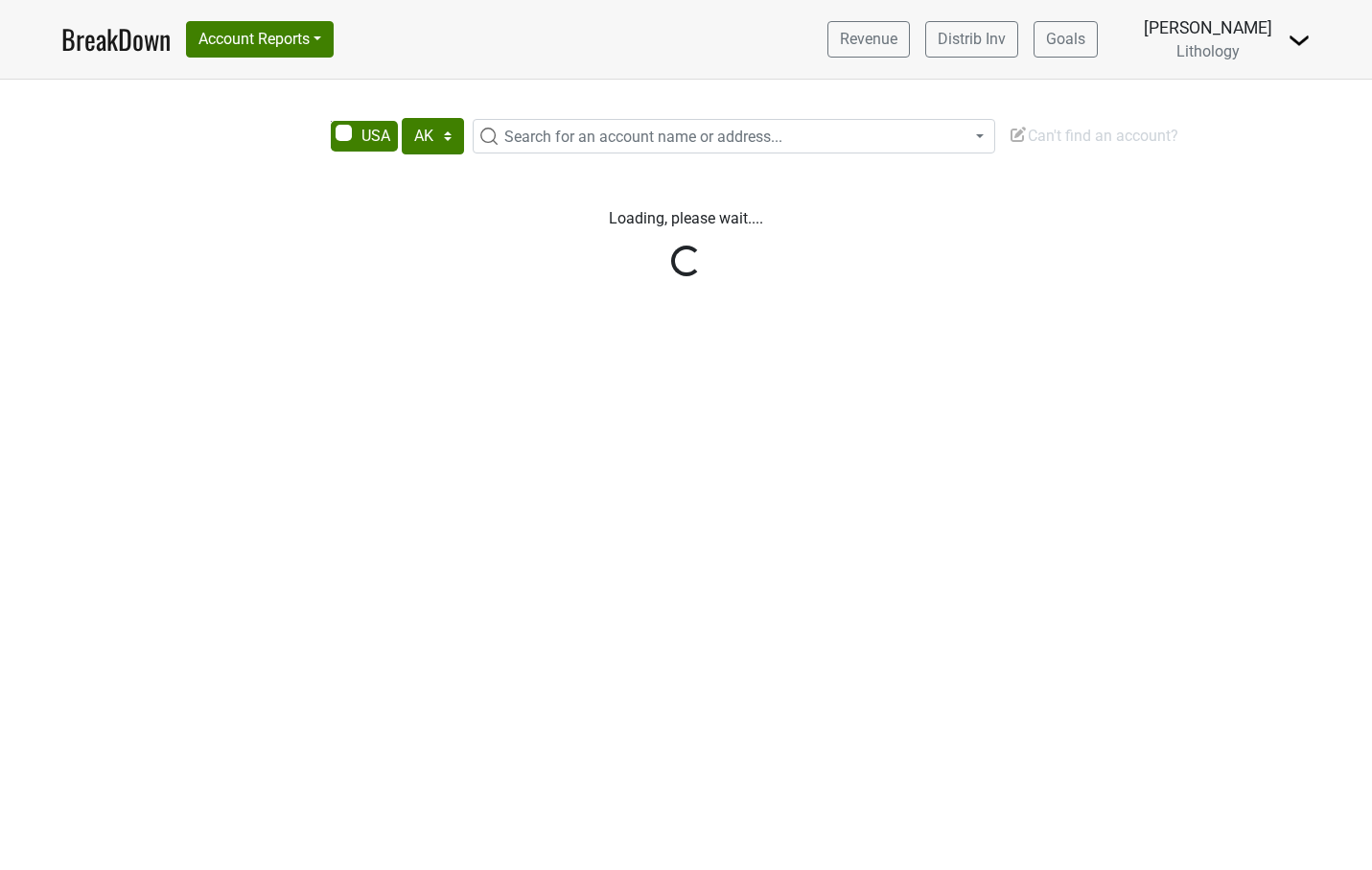
select select "[GEOGRAPHIC_DATA]"
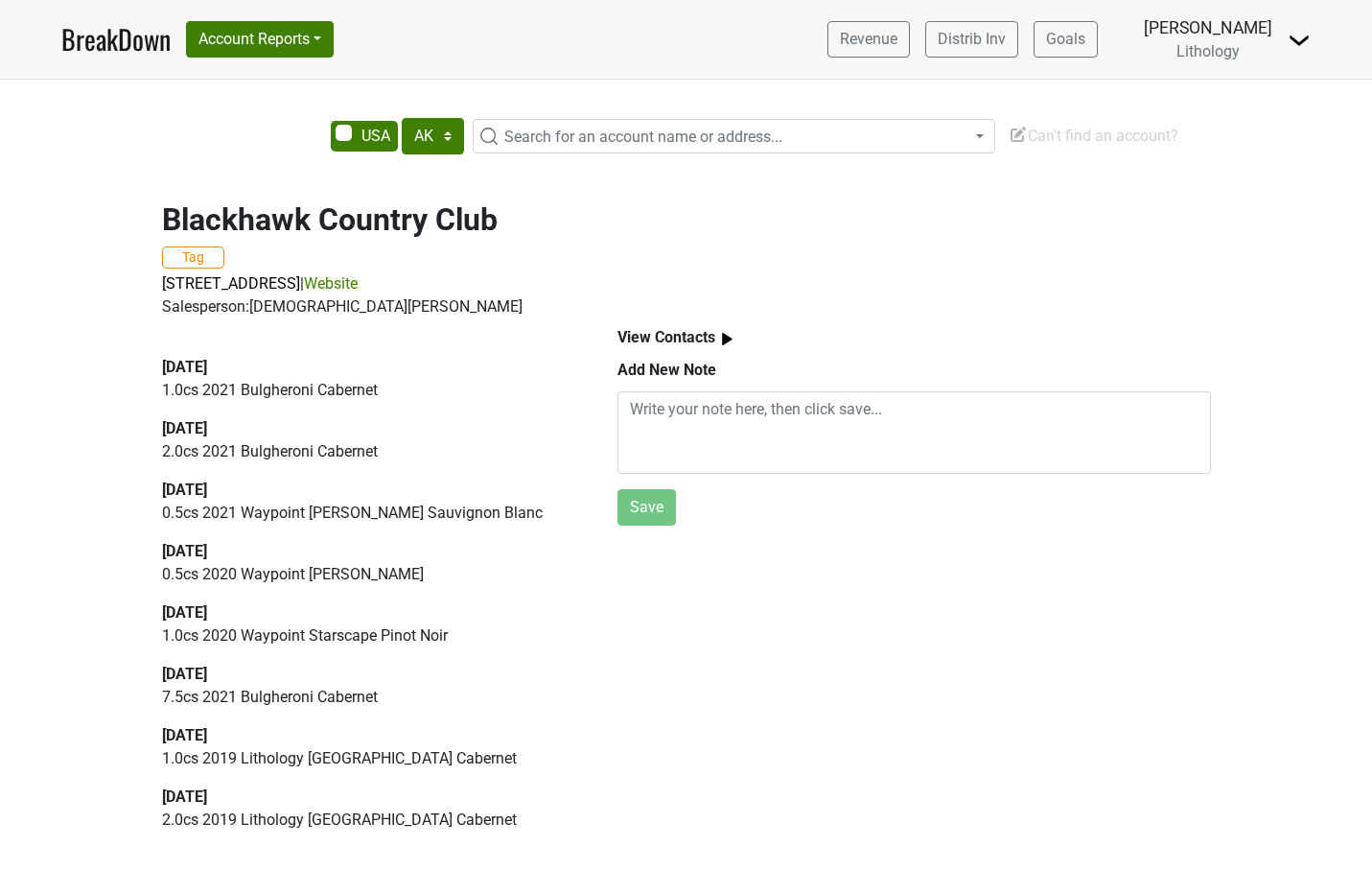
scroll to position [1766, 0]
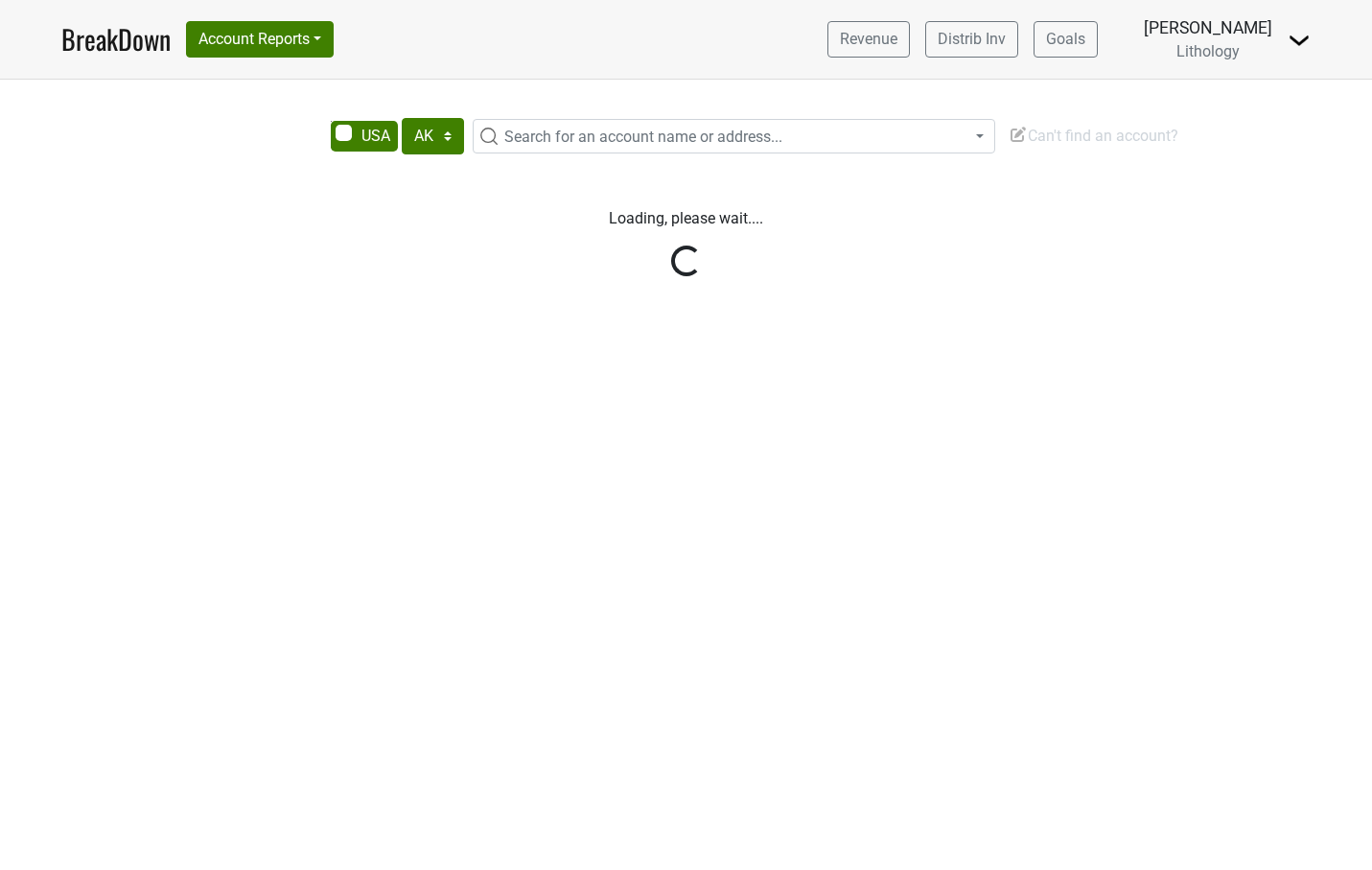
select select "[GEOGRAPHIC_DATA]"
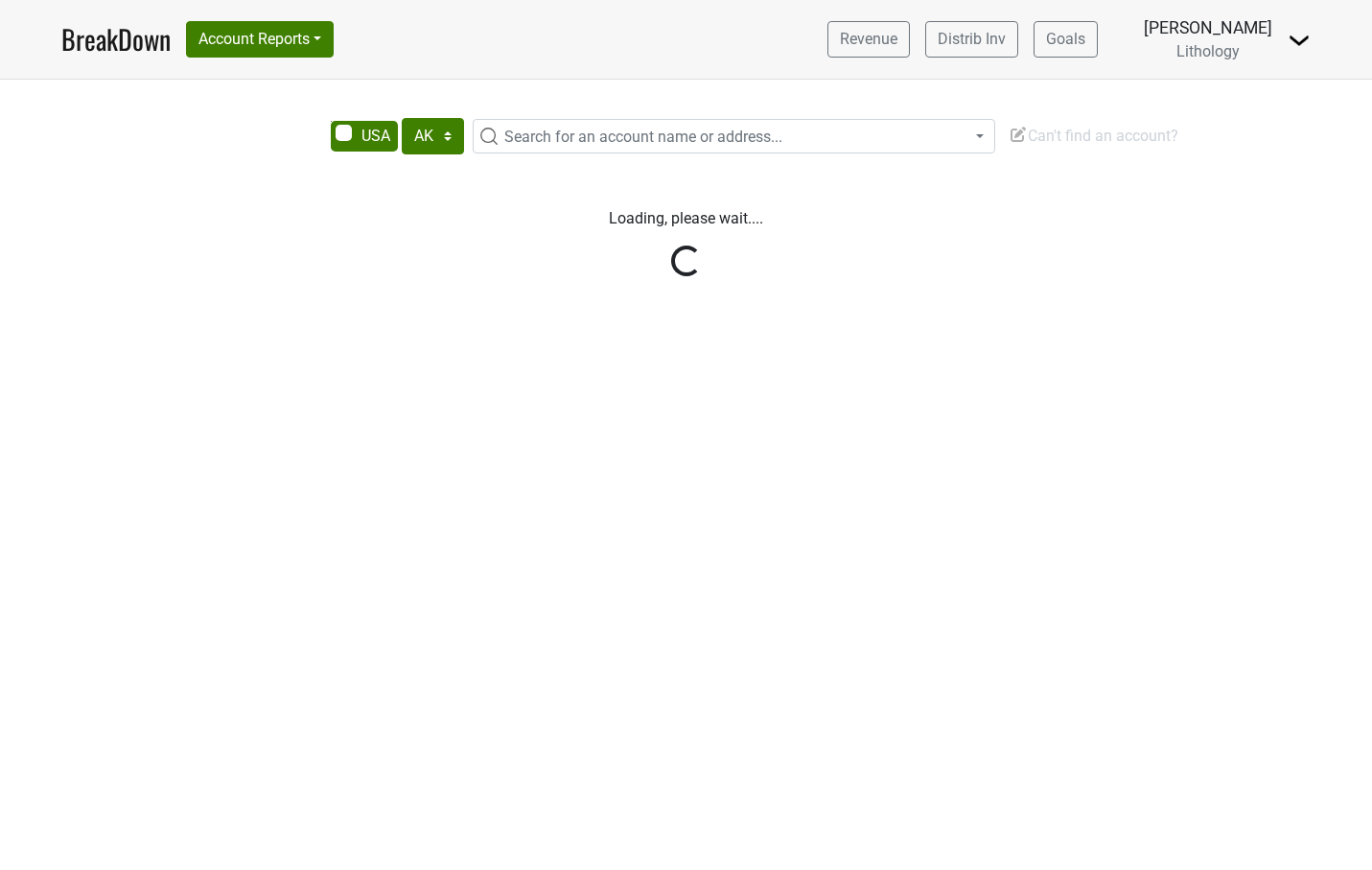
select select "[GEOGRAPHIC_DATA]"
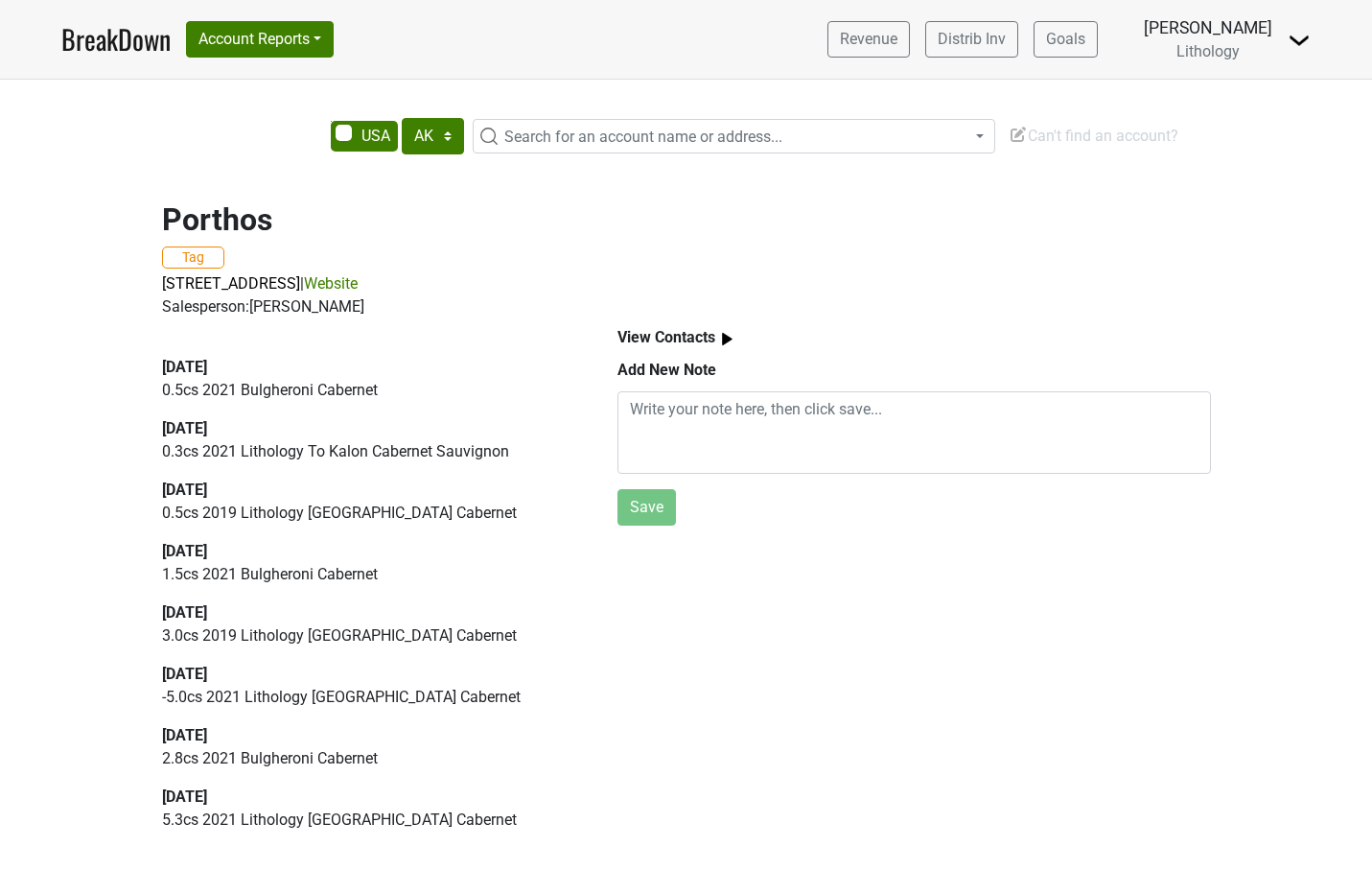
scroll to position [47, 0]
